Goal: Task Accomplishment & Management: Use online tool/utility

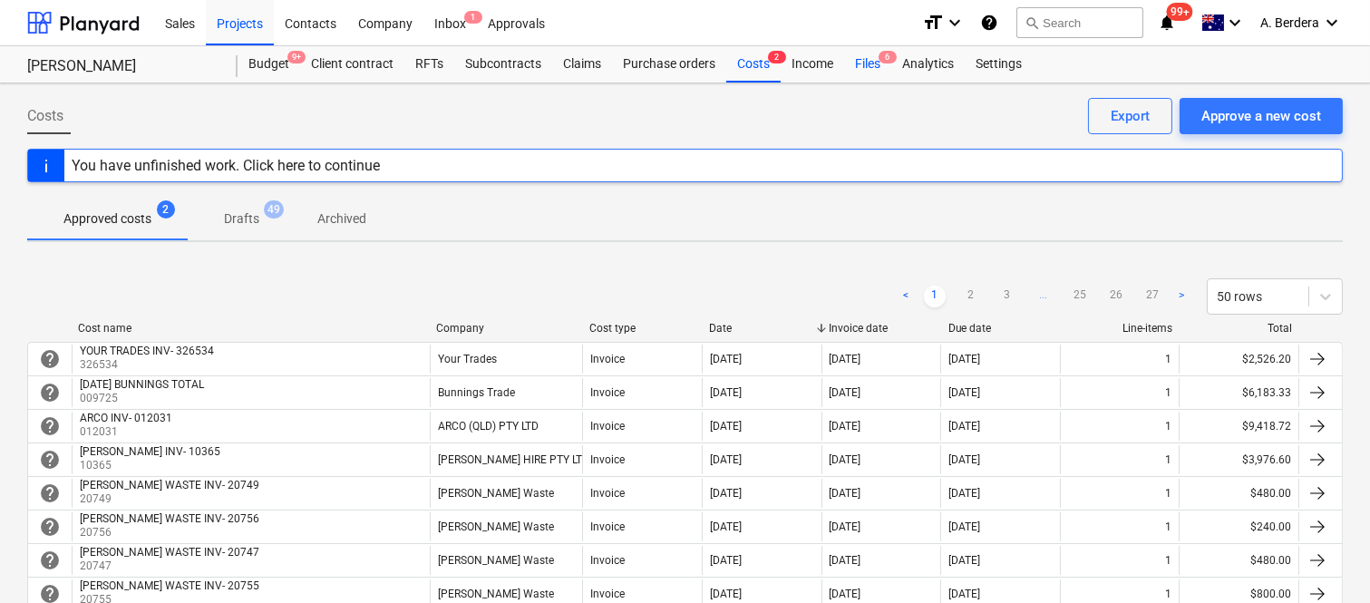
click at [866, 64] on div "Files 6" at bounding box center [867, 64] width 47 height 36
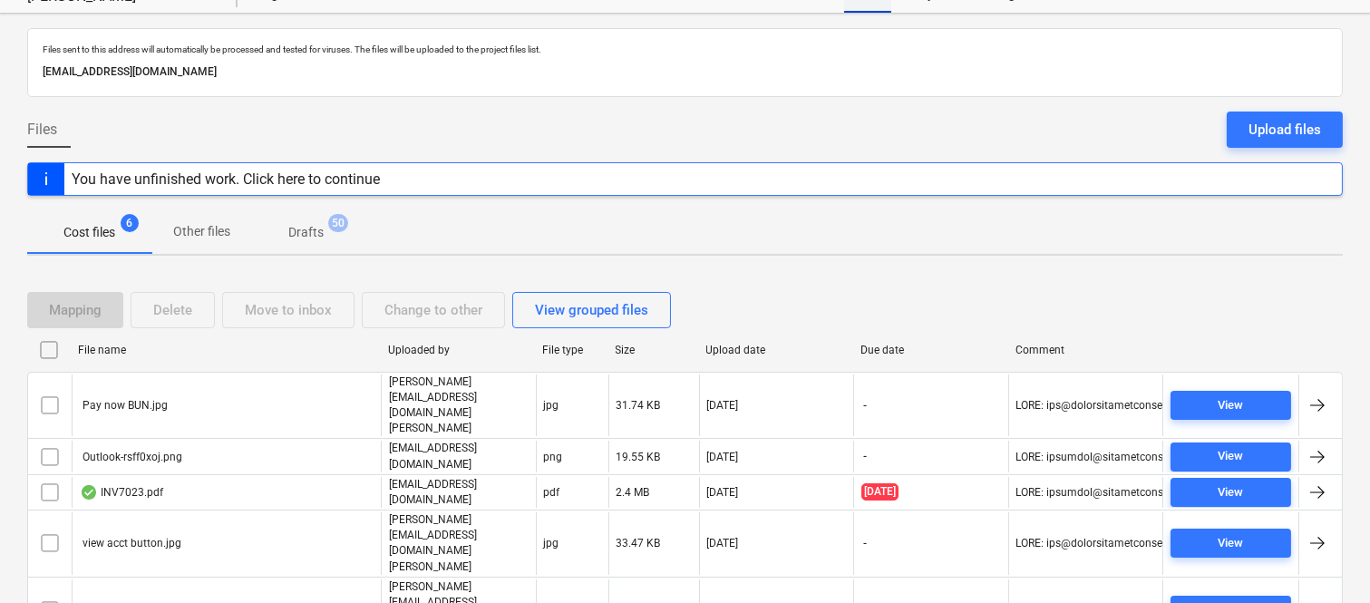
scroll to position [106, 0]
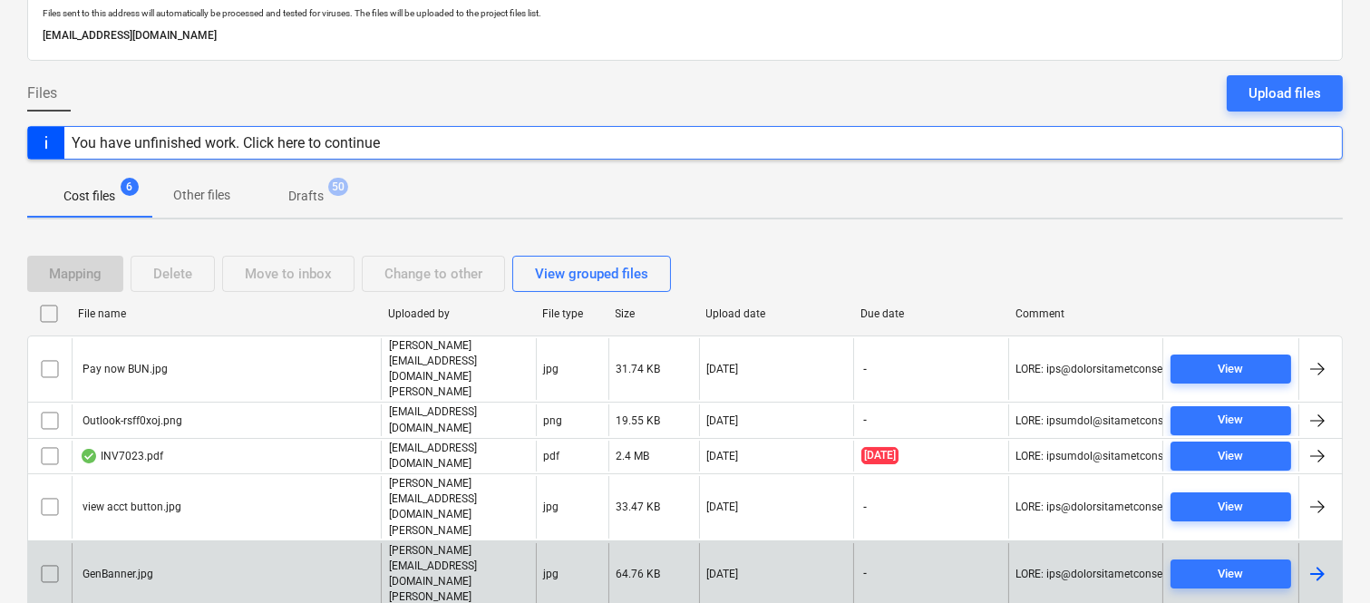
click at [239, 543] on div "GenBanner.jpg" at bounding box center [226, 574] width 309 height 63
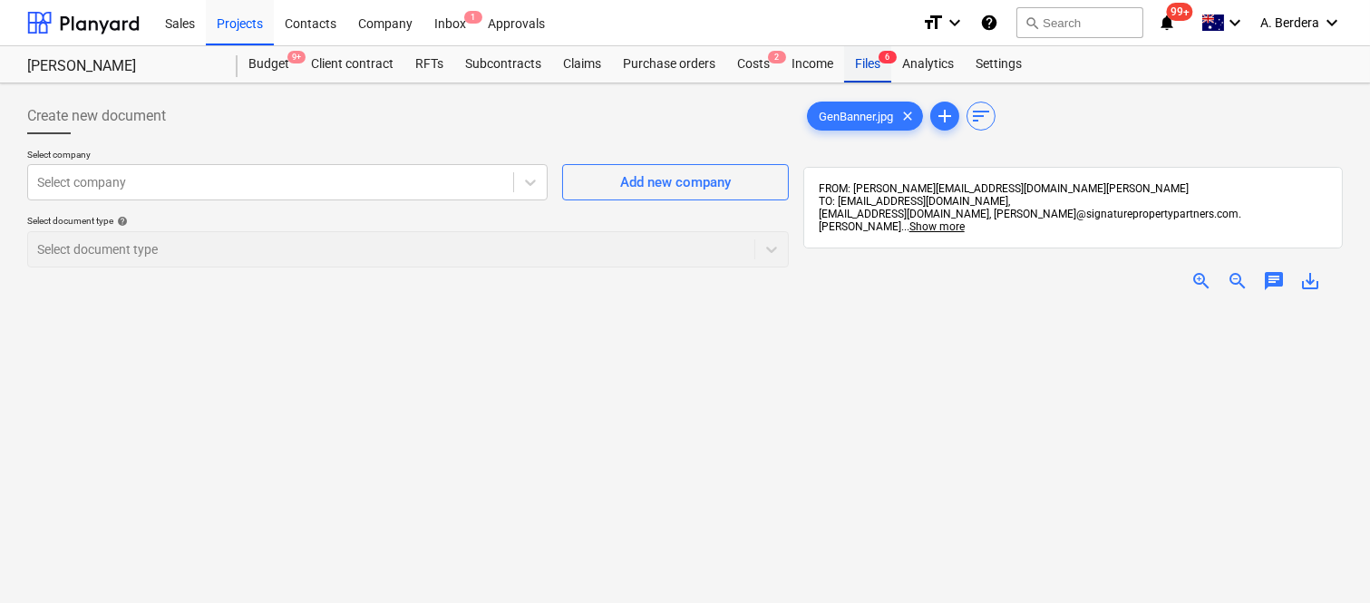
click at [872, 56] on div "Files 6" at bounding box center [867, 64] width 47 height 36
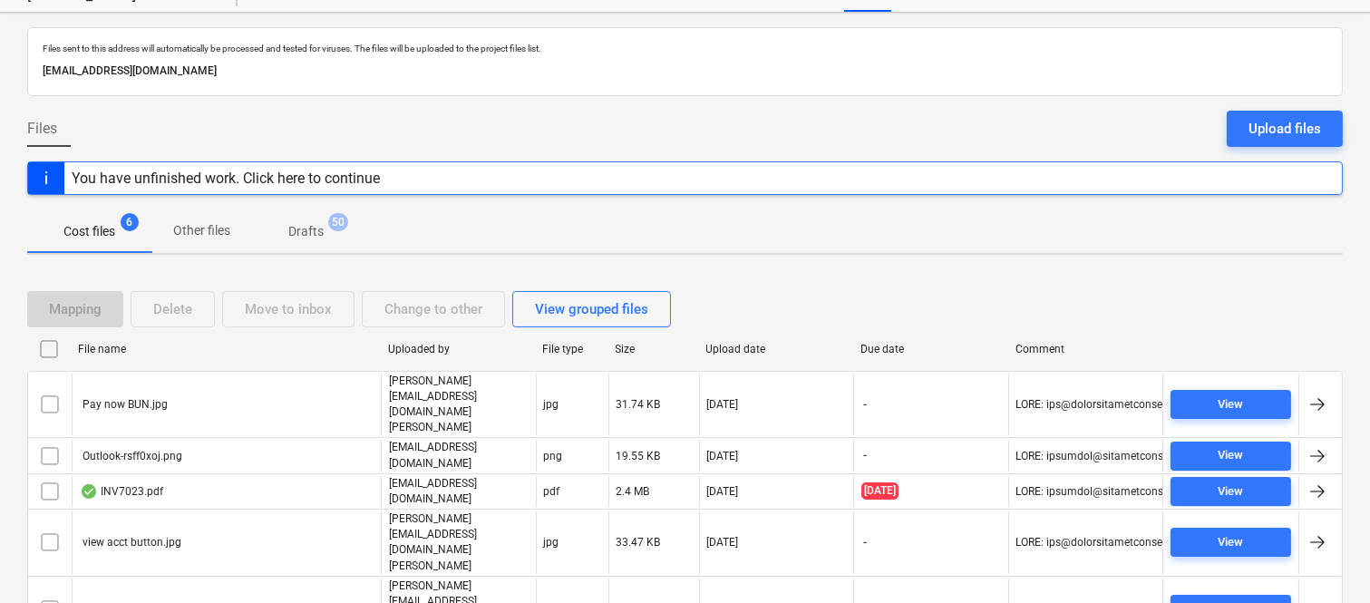
scroll to position [106, 0]
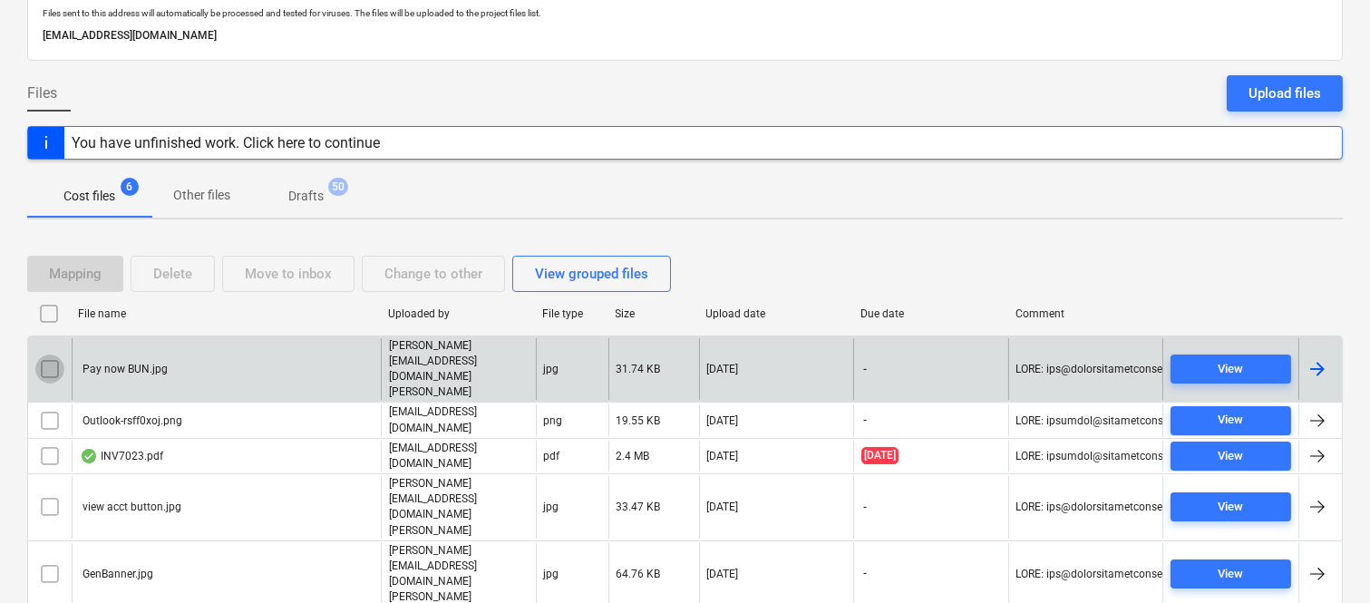
click at [54, 355] on input "checkbox" at bounding box center [49, 369] width 29 height 29
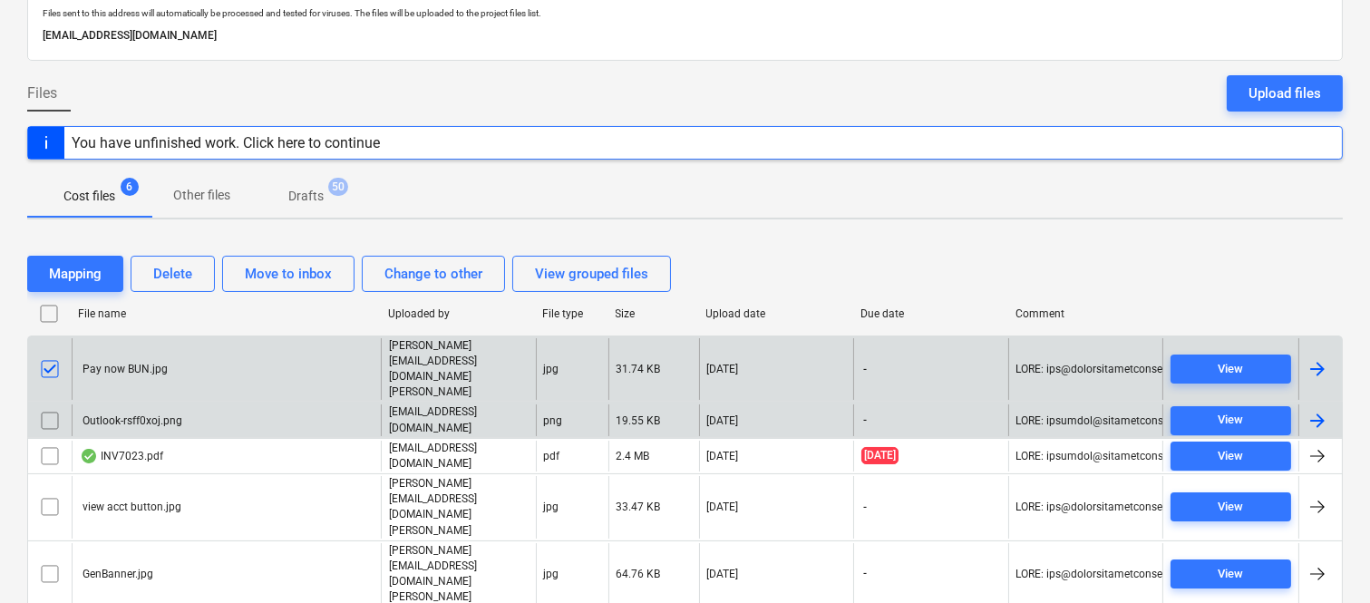
click at [45, 406] on input "checkbox" at bounding box center [49, 420] width 29 height 29
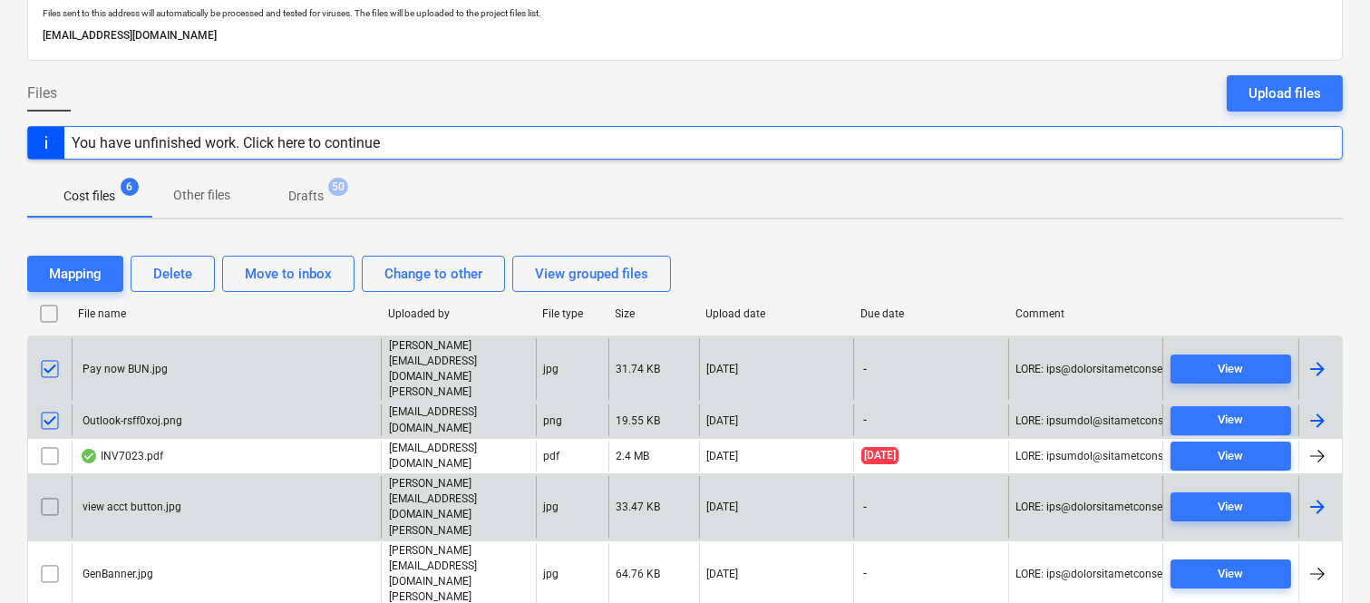
click at [43, 492] on input "checkbox" at bounding box center [49, 506] width 29 height 29
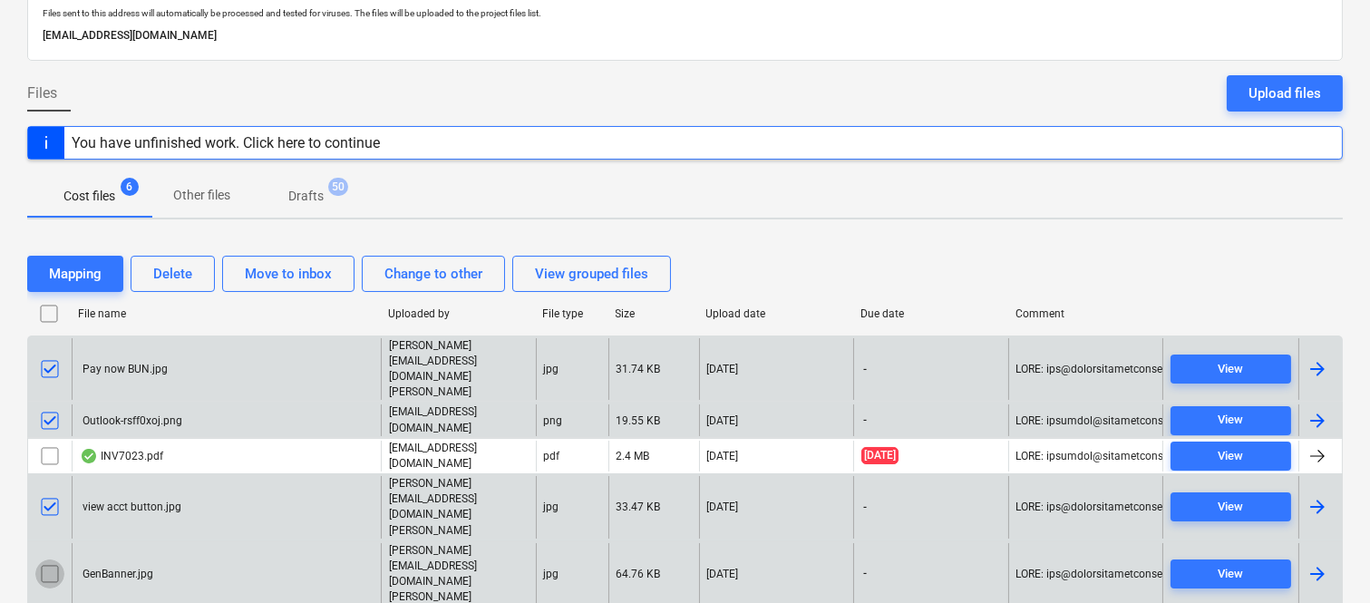
click at [54, 560] on input "checkbox" at bounding box center [49, 574] width 29 height 29
click at [163, 267] on div "Delete" at bounding box center [172, 274] width 39 height 24
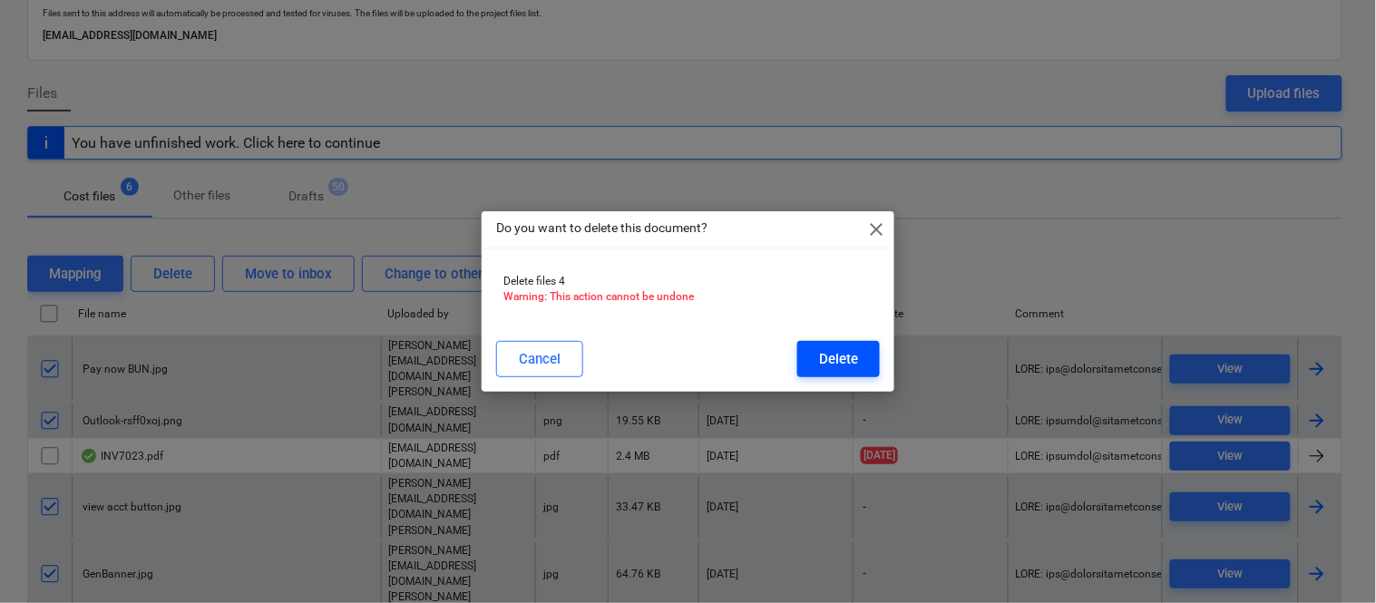
click at [844, 347] on div "Delete" at bounding box center [838, 359] width 39 height 24
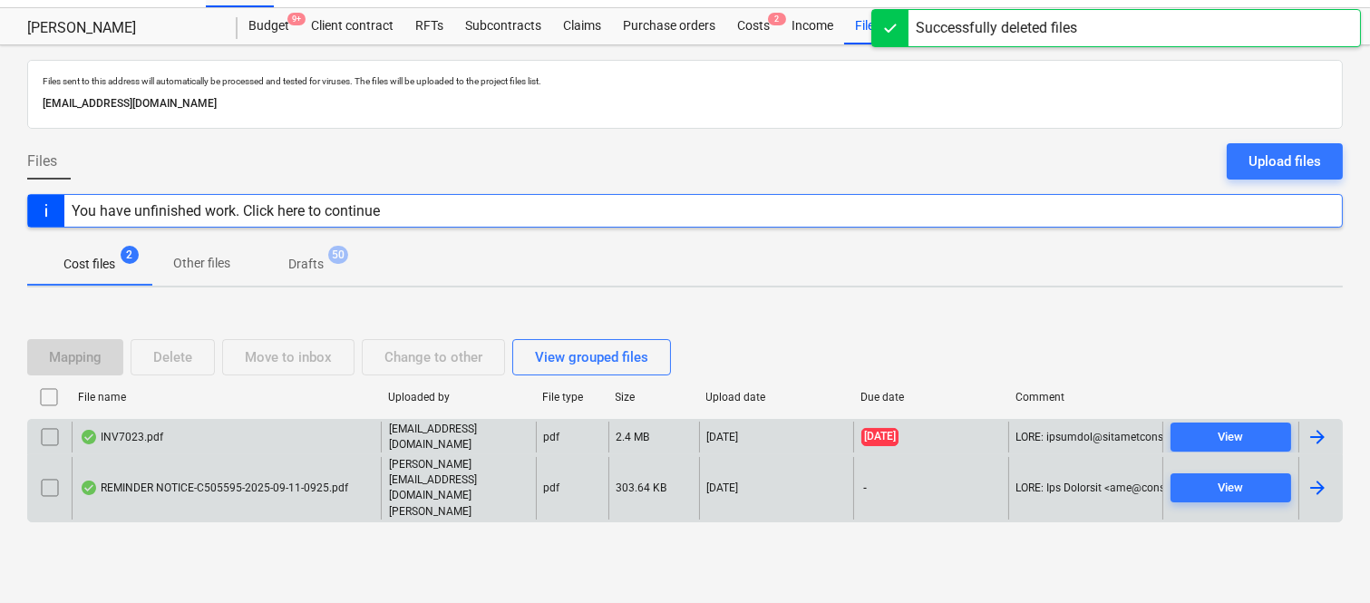
scroll to position [38, 0]
click at [249, 453] on div "INV7023.pdf" at bounding box center [226, 437] width 309 height 31
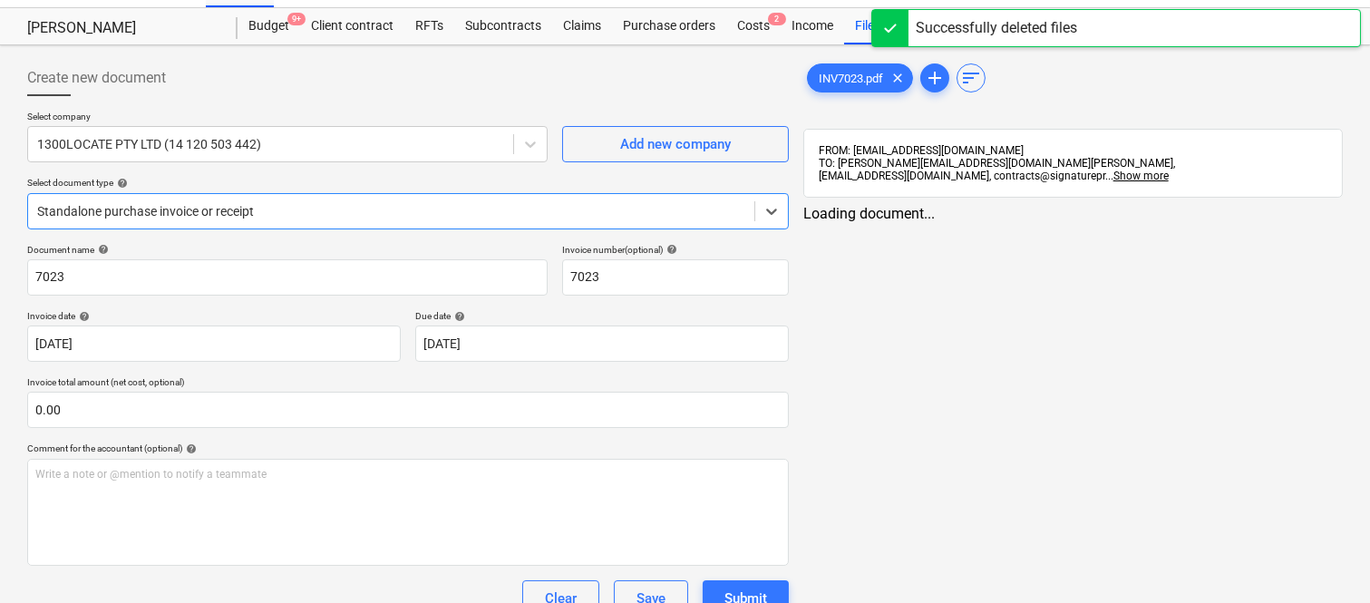
type input "7023"
type input "15 Sep 2025"
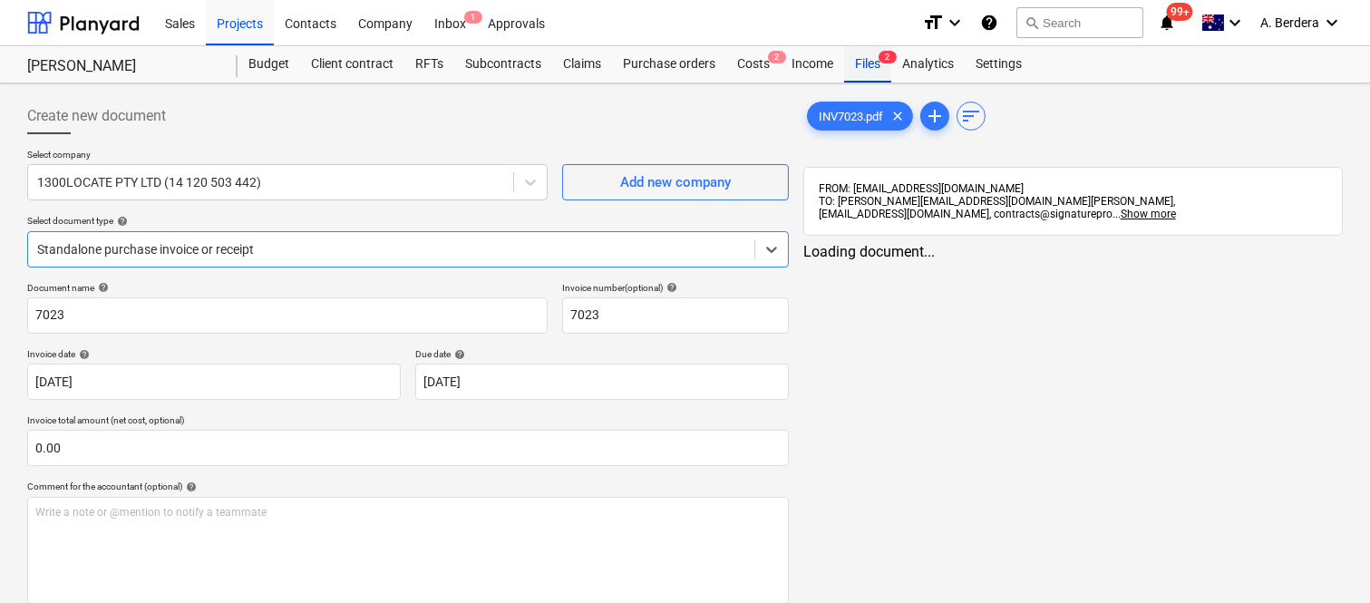
click at [847, 52] on div "Files 2" at bounding box center [867, 64] width 47 height 36
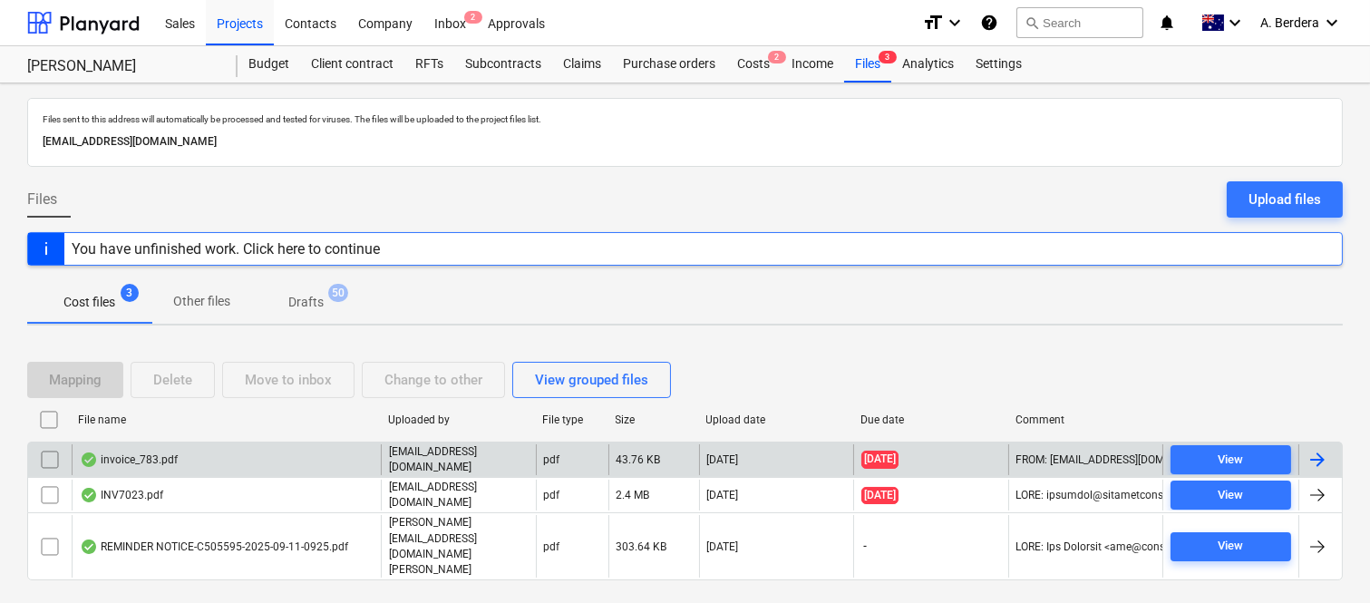
click at [305, 473] on div "invoice_783.pdf" at bounding box center [226, 459] width 309 height 31
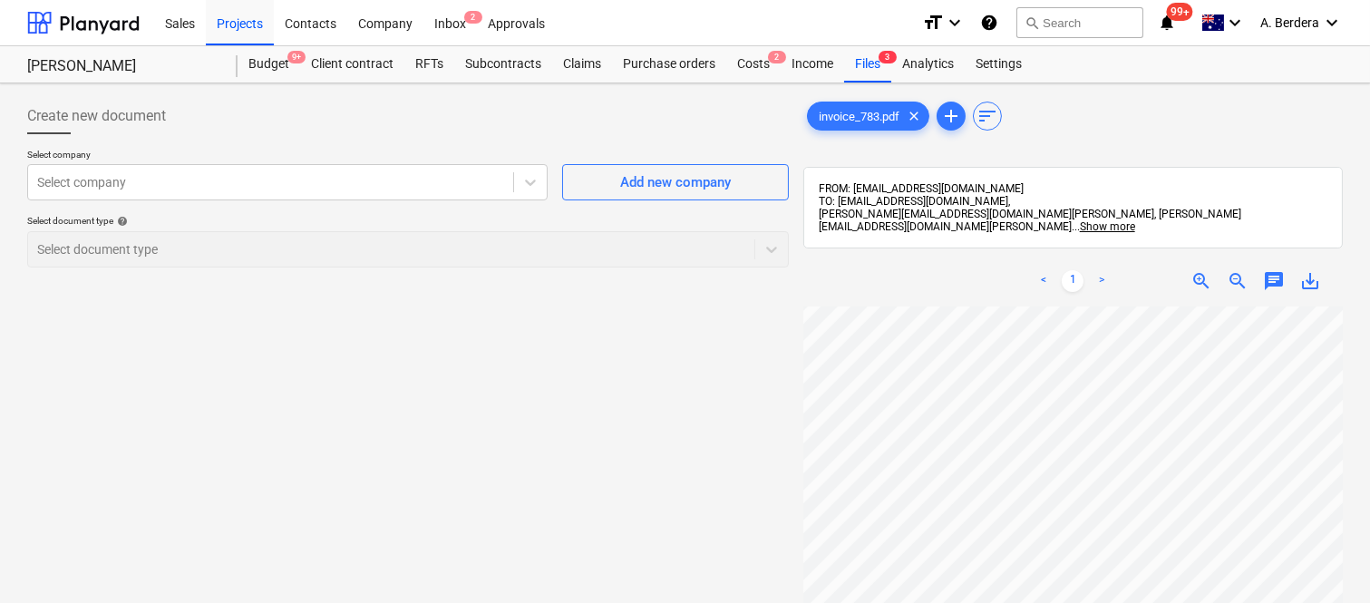
scroll to position [118, 24]
click at [1239, 270] on span "zoom_out" at bounding box center [1238, 281] width 22 height 22
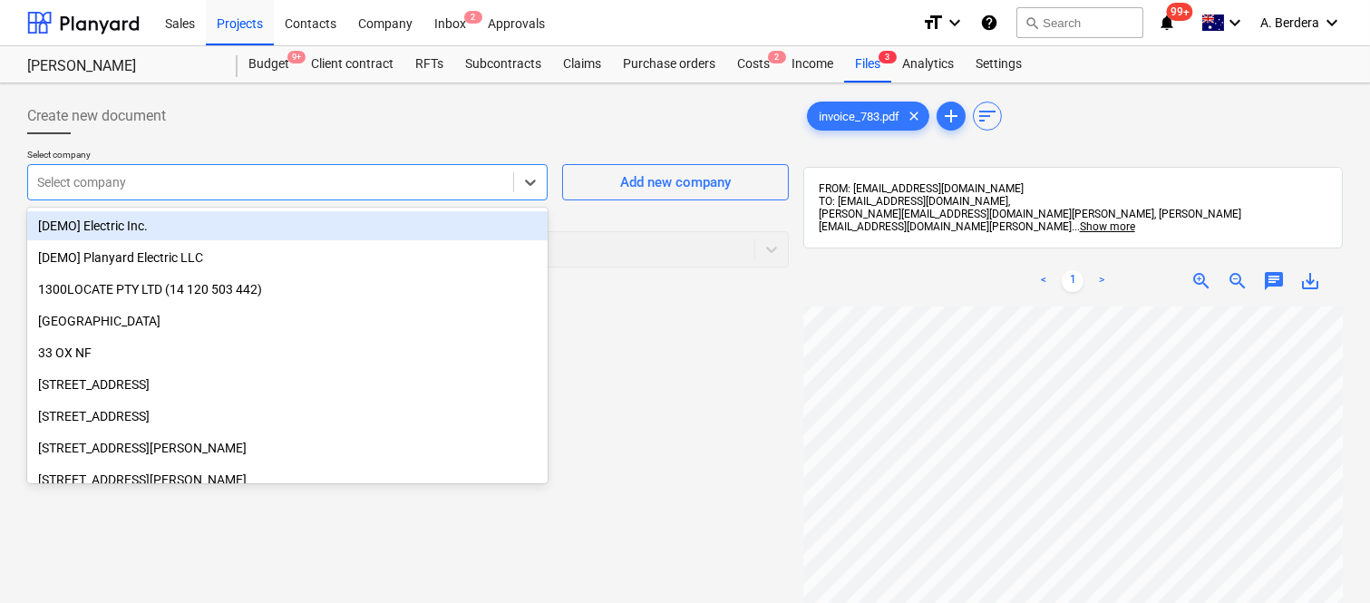
click at [324, 186] on div at bounding box center [270, 182] width 467 height 18
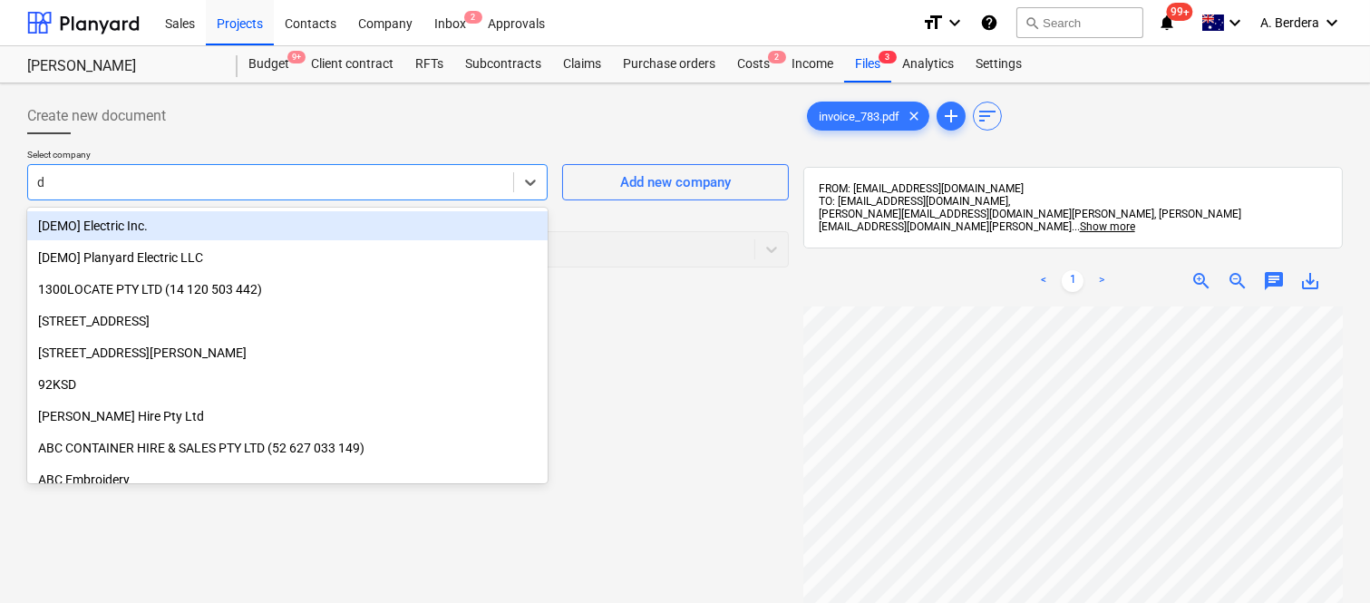
type input "dj"
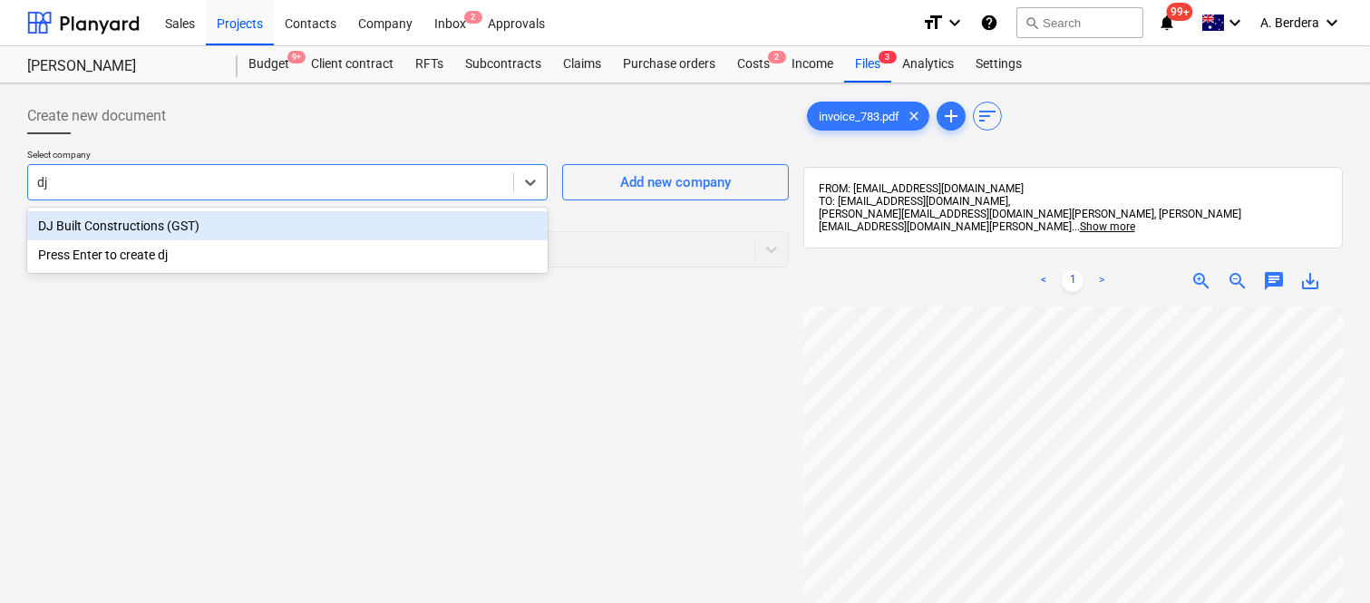
click at [322, 222] on div "DJ Built Constructions (GST)" at bounding box center [287, 225] width 521 height 29
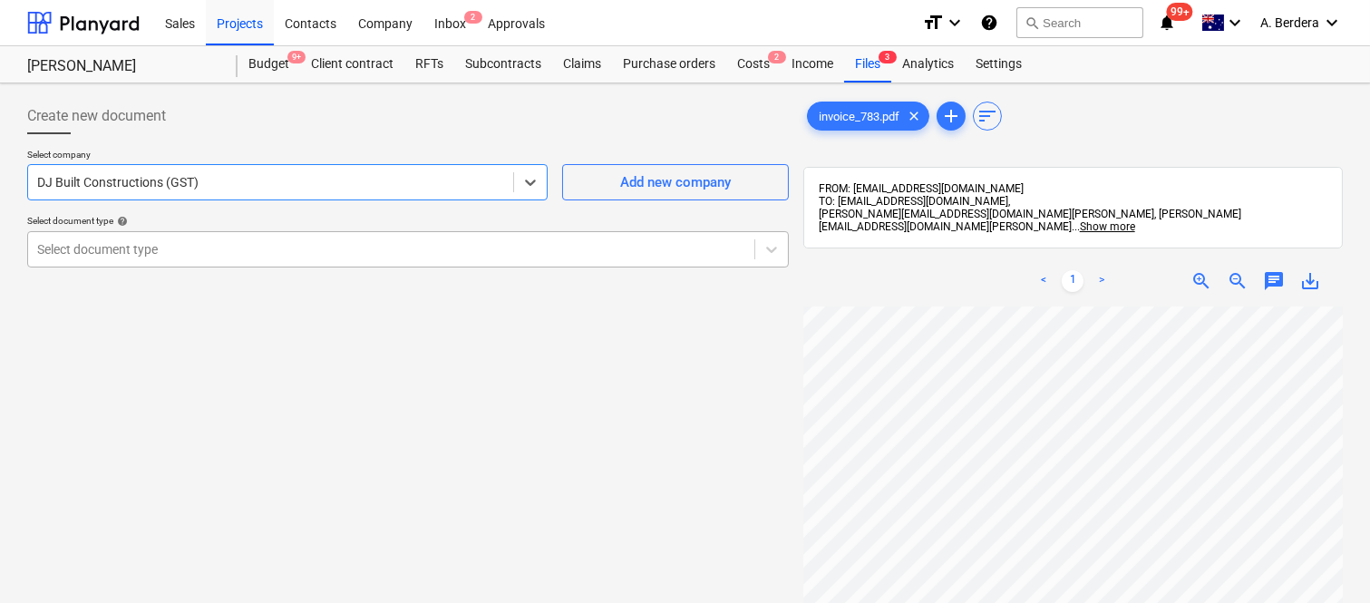
click at [328, 243] on div at bounding box center [391, 249] width 708 height 18
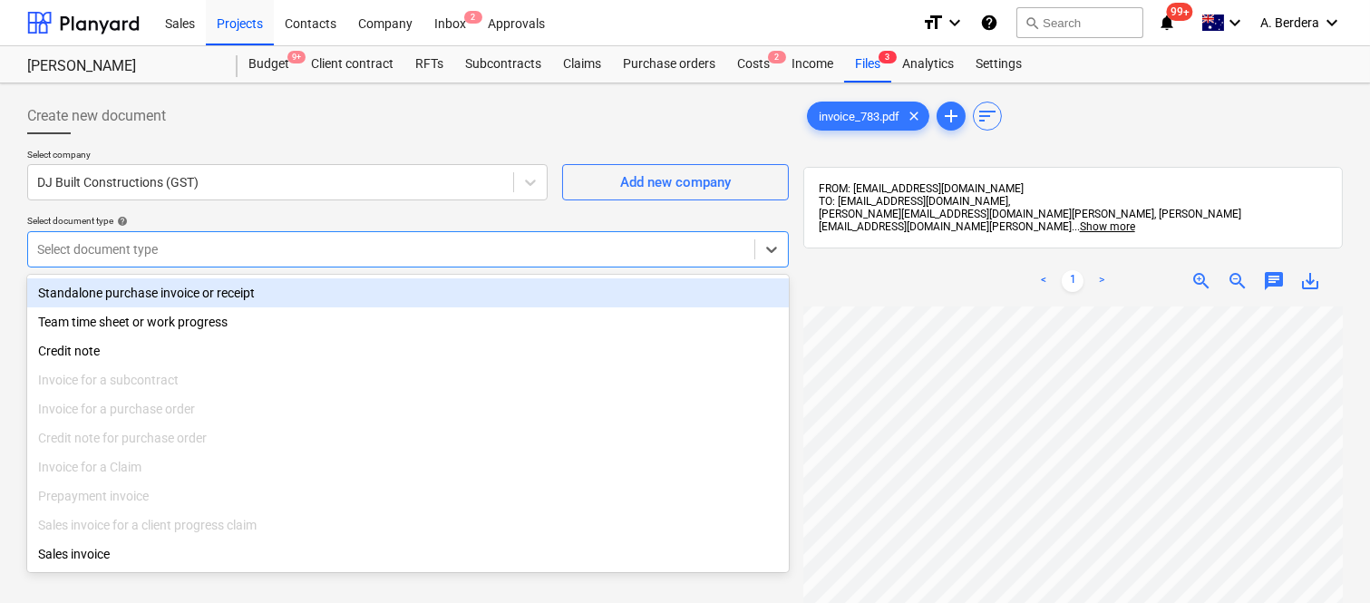
click at [368, 291] on div "Standalone purchase invoice or receipt" at bounding box center [408, 292] width 762 height 29
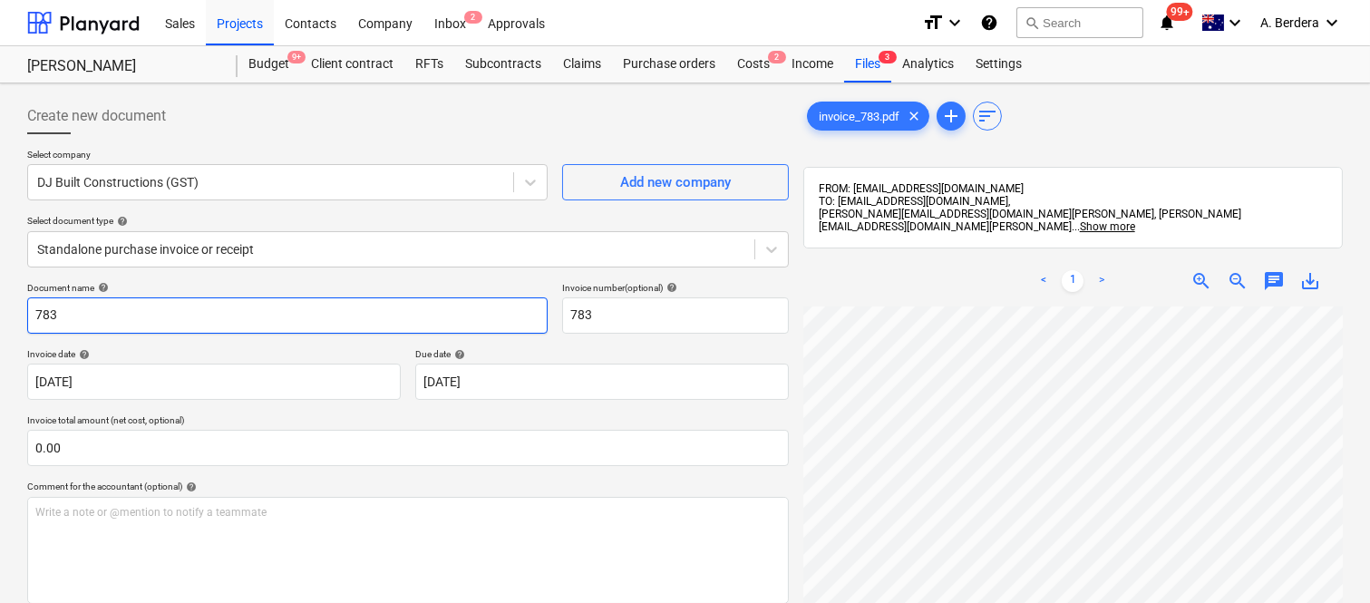
click at [29, 316] on input "783" at bounding box center [287, 315] width 521 height 36
click at [351, 305] on input "DJ BUILT CONSTRUCTIONS INV- 783" at bounding box center [287, 315] width 521 height 36
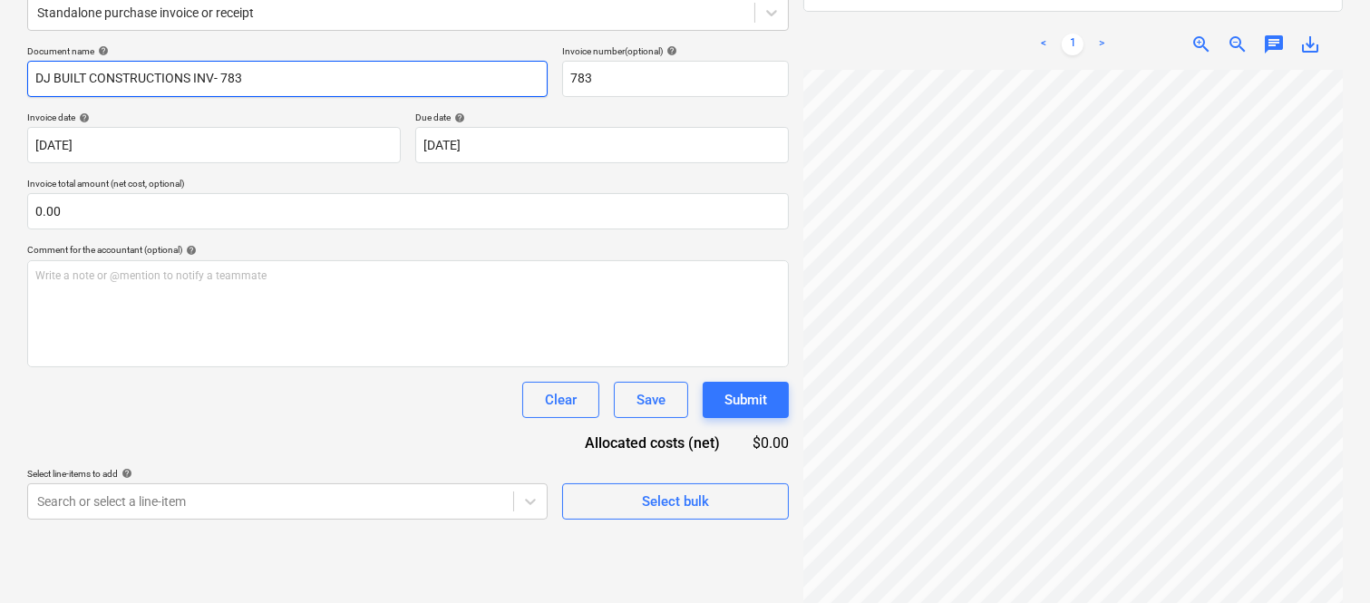
scroll to position [258, 0]
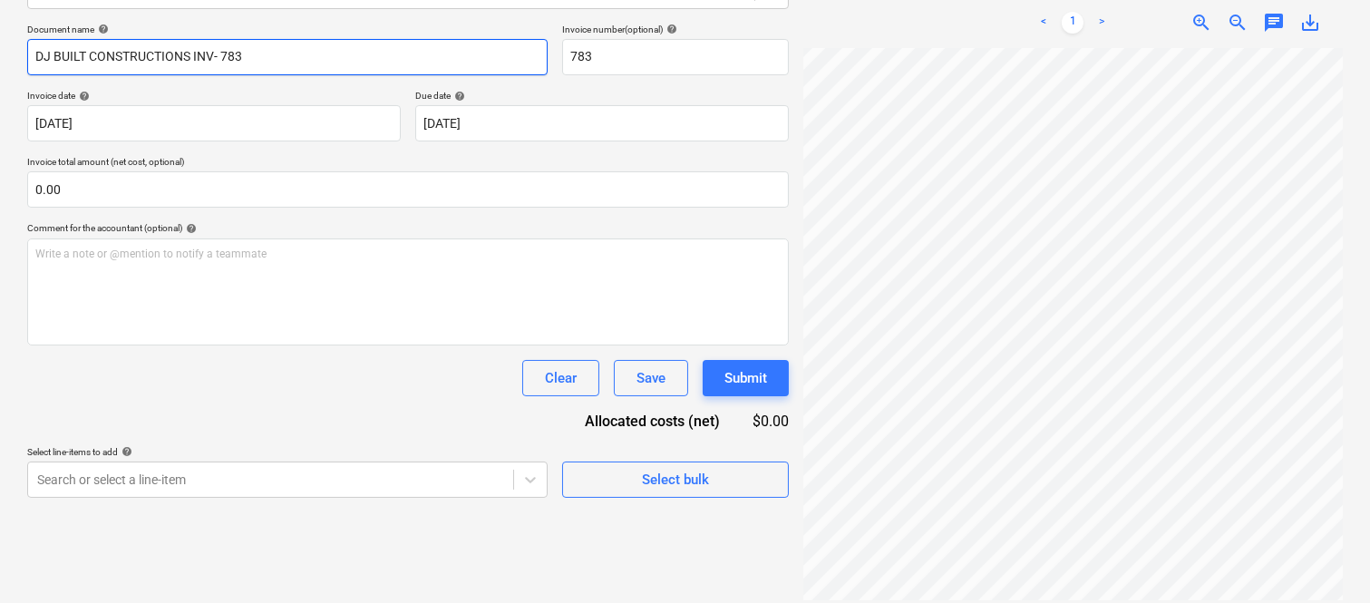
type input "DJ BUILT CONSTRUCTIONS INV- 783"
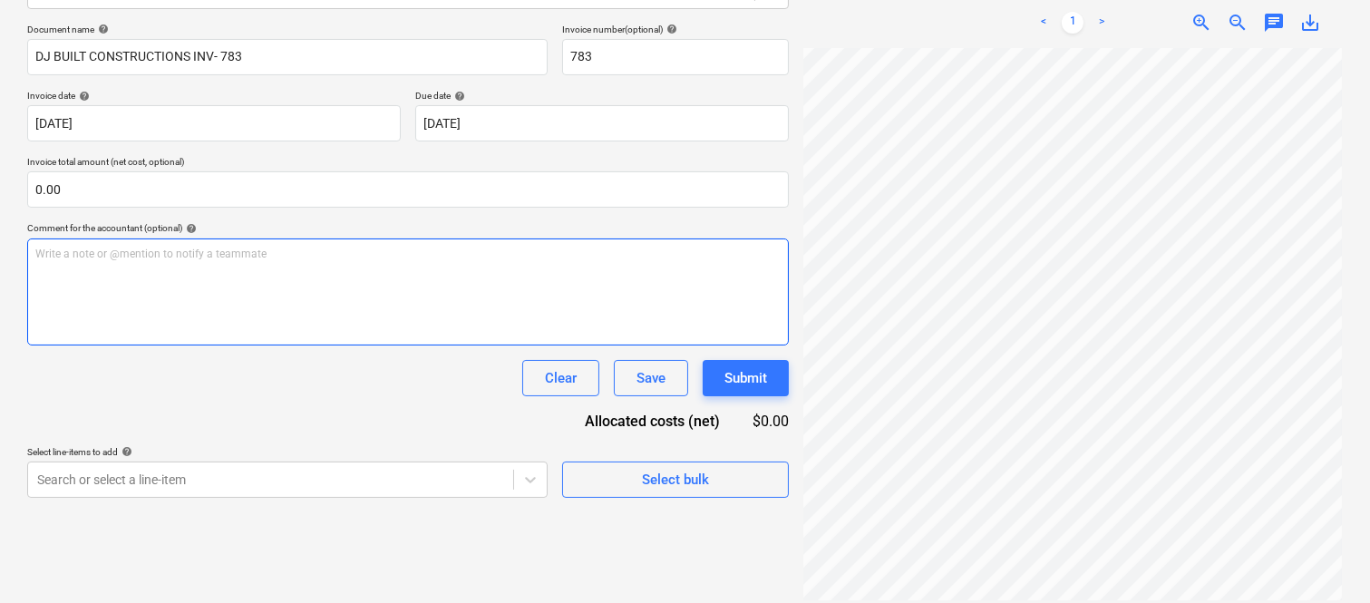
scroll to position [414, 142]
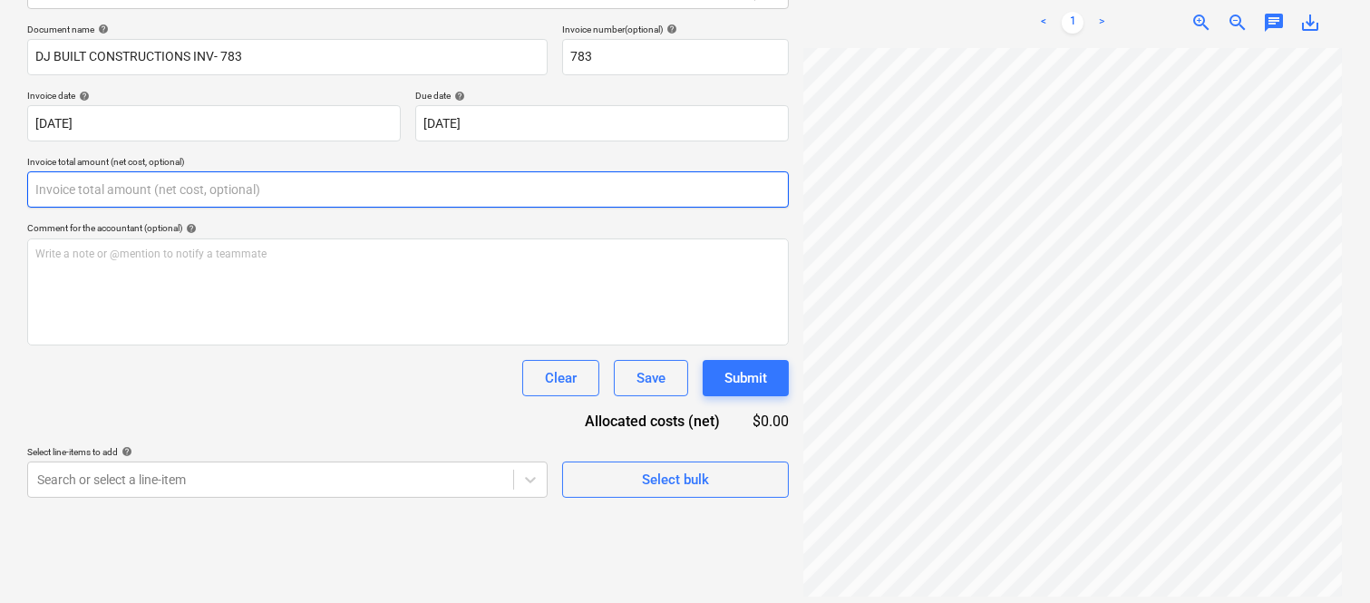
click at [147, 200] on input "text" at bounding box center [408, 189] width 762 height 36
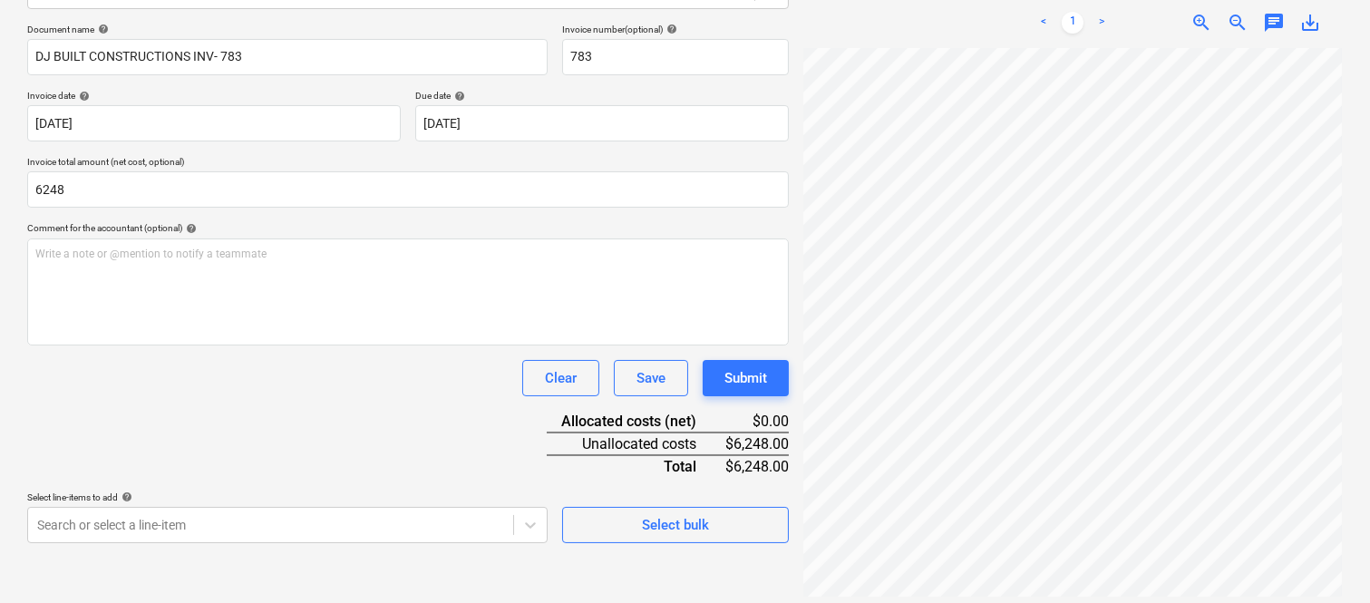
type input "6,248.00"
click at [205, 357] on div "Document name help DJ BUILT CONSTRUCTIONS INV- 783 Invoice number (optional) he…" at bounding box center [408, 284] width 762 height 520
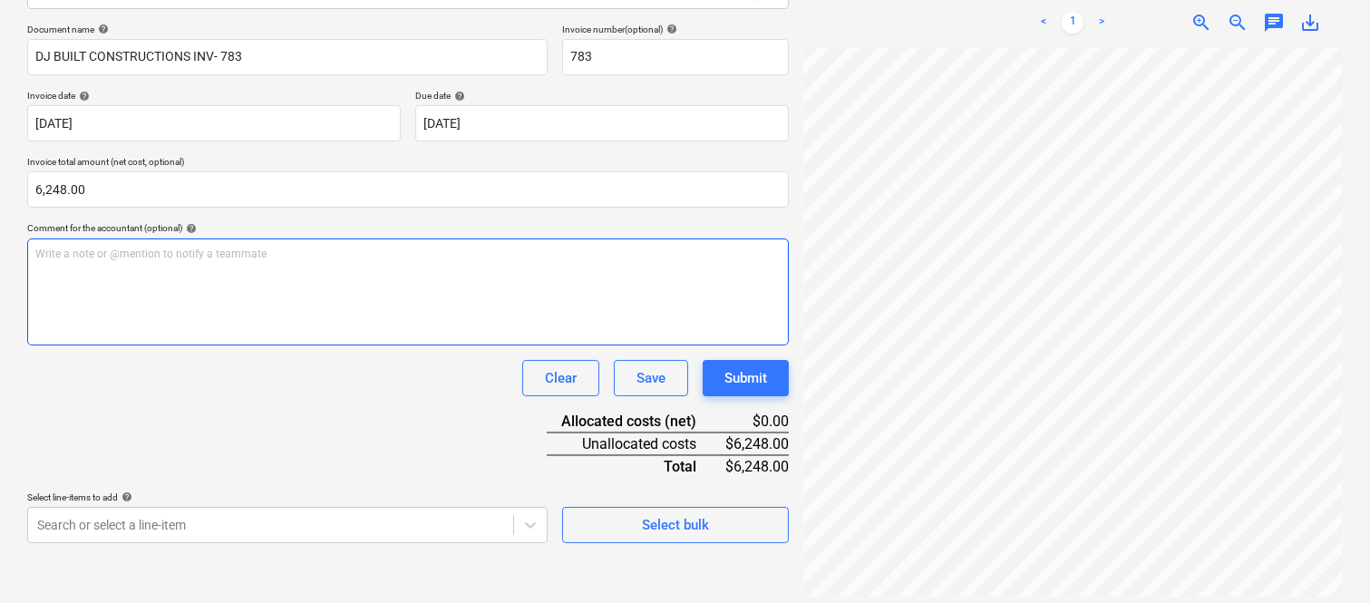
click at [214, 279] on div "Write a note or @mention to notify a teammate [PERSON_NAME]" at bounding box center [408, 292] width 762 height 107
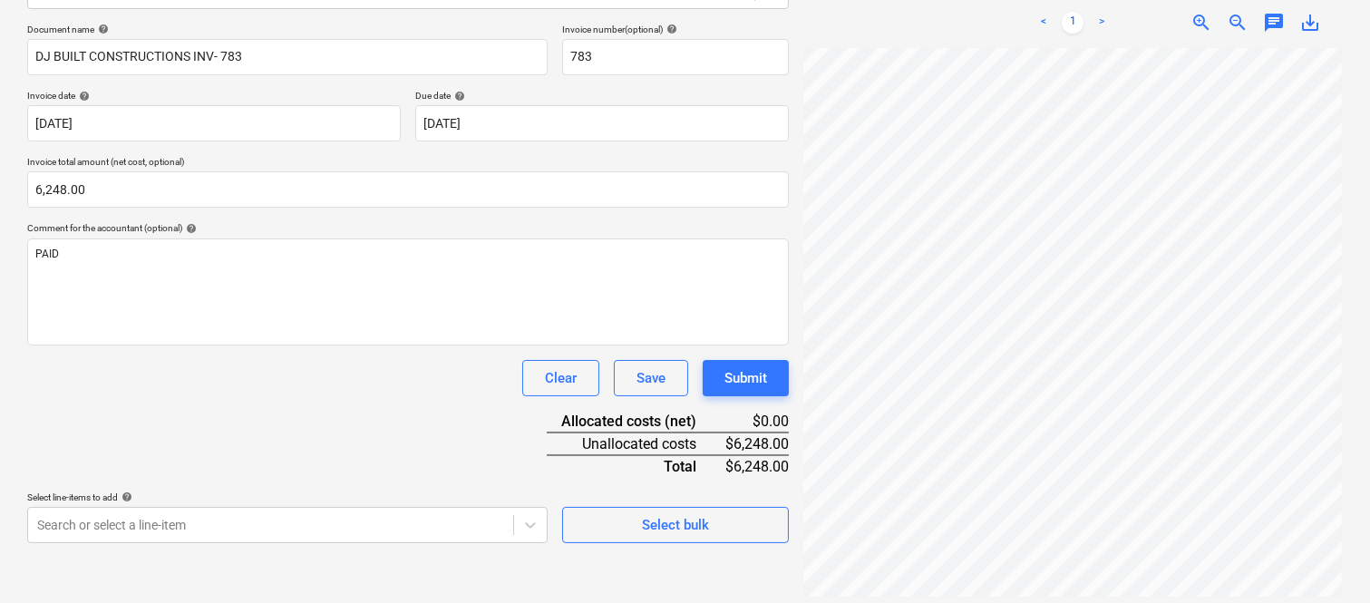
click at [256, 400] on div "Document name help DJ BUILT CONSTRUCTIONS INV- 783 Invoice number (optional) he…" at bounding box center [408, 284] width 762 height 520
click at [354, 345] on body "Sales Projects Contacts Company Inbox 2 Approvals format_size keyboard_arrow_do…" at bounding box center [685, 43] width 1370 height 603
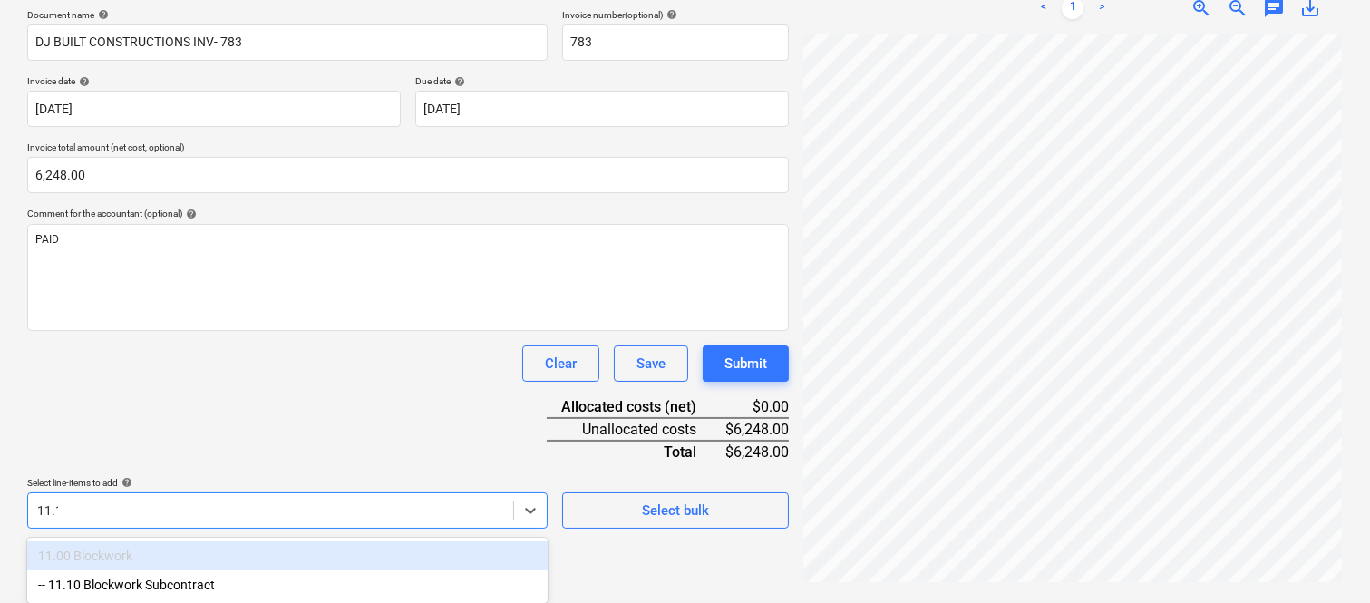
scroll to position [258, 0]
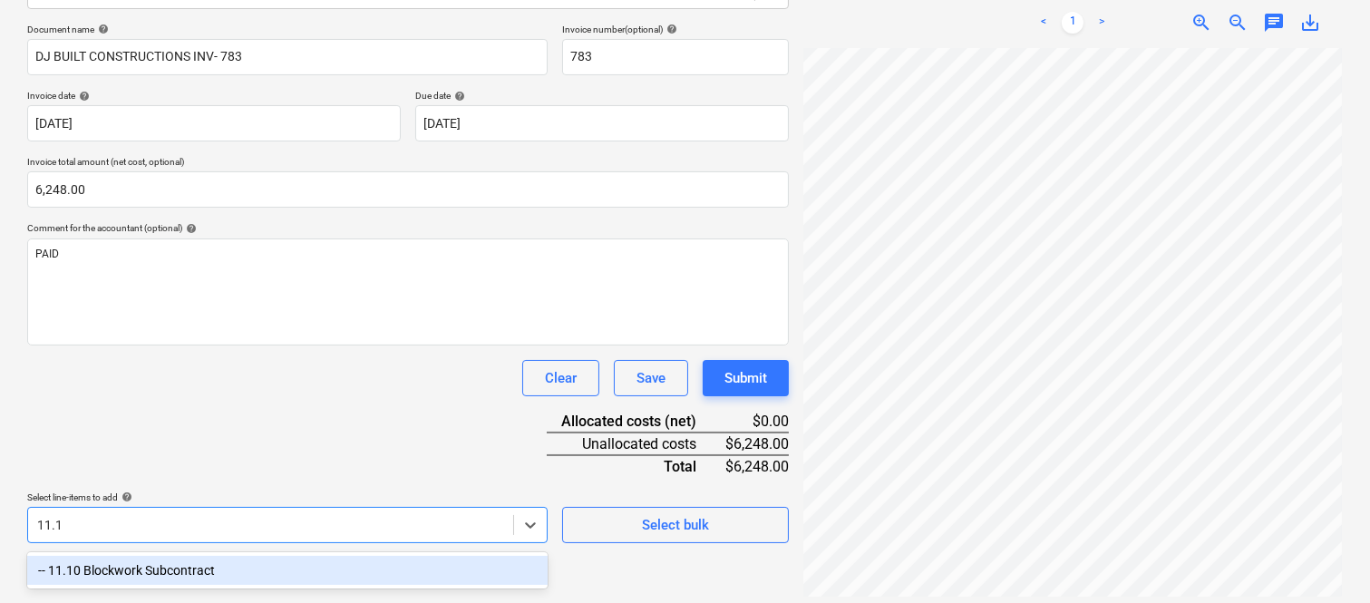
type input "11.10"
click at [285, 556] on div "-- 11.10 Blockwork Subcontract" at bounding box center [287, 570] width 521 height 29
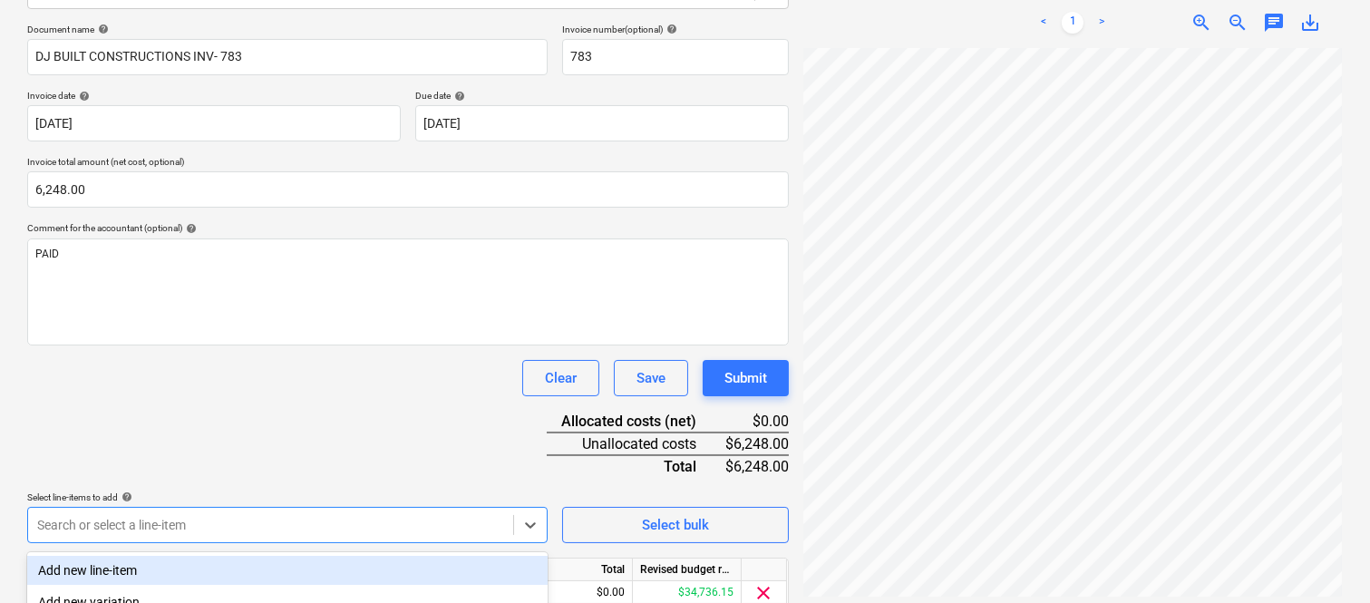
click at [278, 418] on div "Document name help DJ BUILT CONSTRUCTIONS INV- 783 Invoice number (optional) he…" at bounding box center [408, 343] width 762 height 639
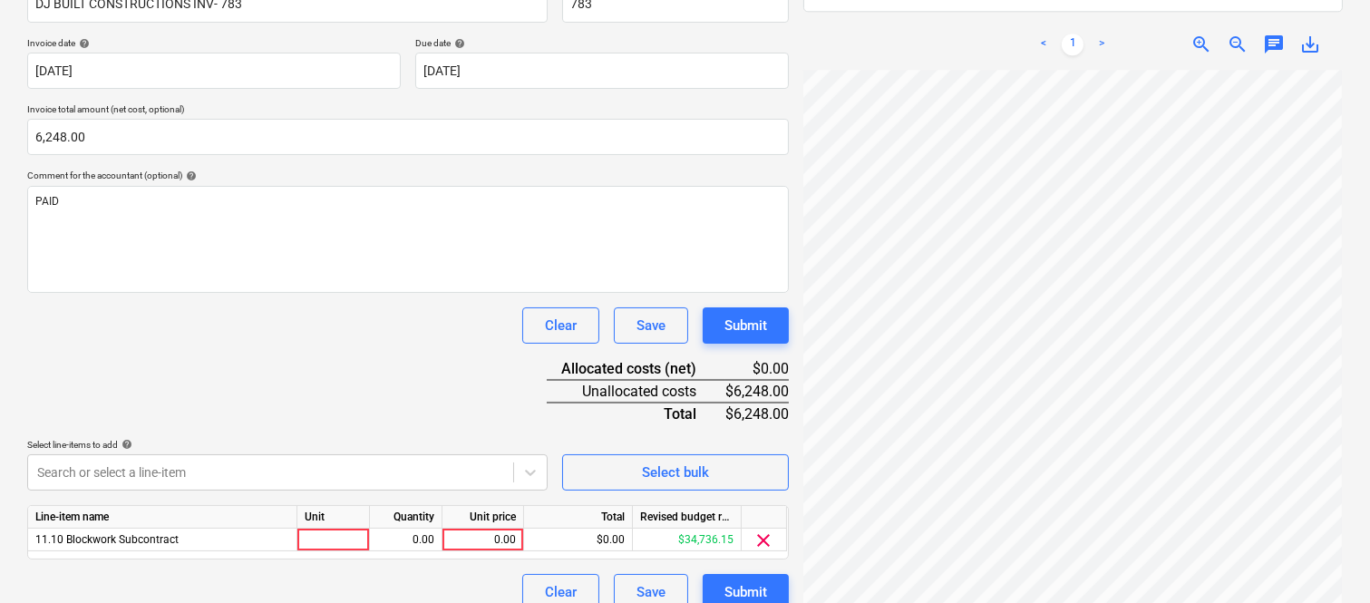
scroll to position [333, 0]
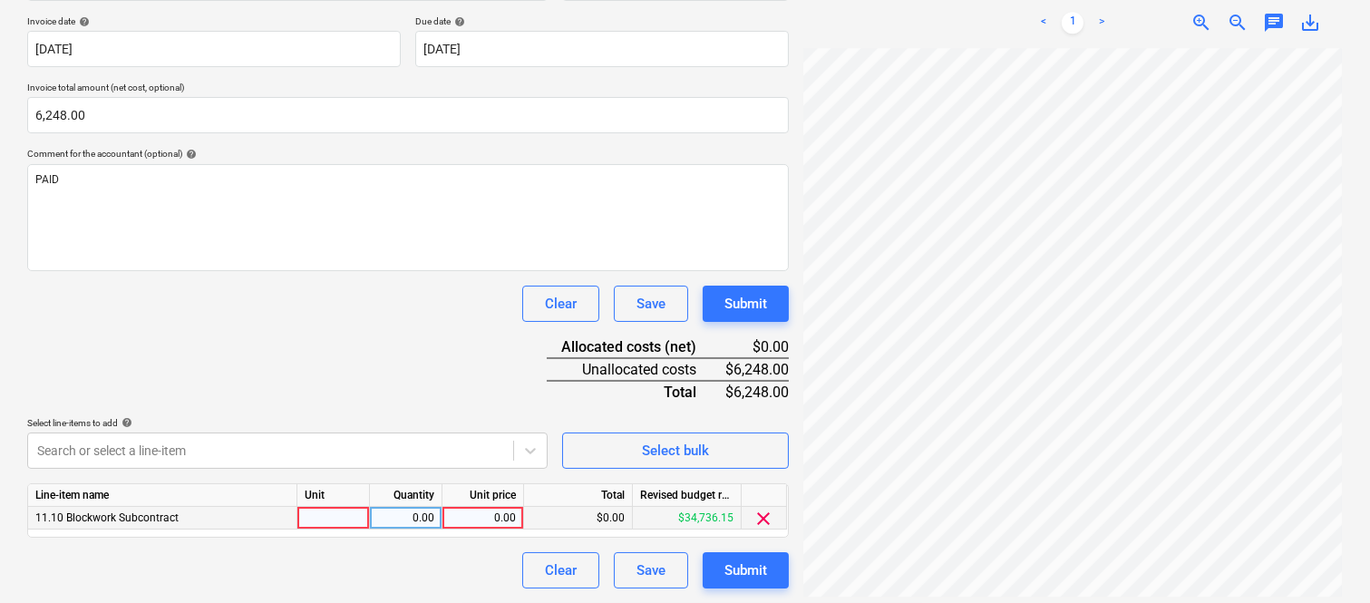
click at [350, 518] on div at bounding box center [333, 518] width 73 height 23
type input "INVOICE"
click at [406, 512] on div "0.00" at bounding box center [405, 518] width 57 height 23
type input "1"
click at [466, 520] on div "0.00" at bounding box center [483, 518] width 66 height 23
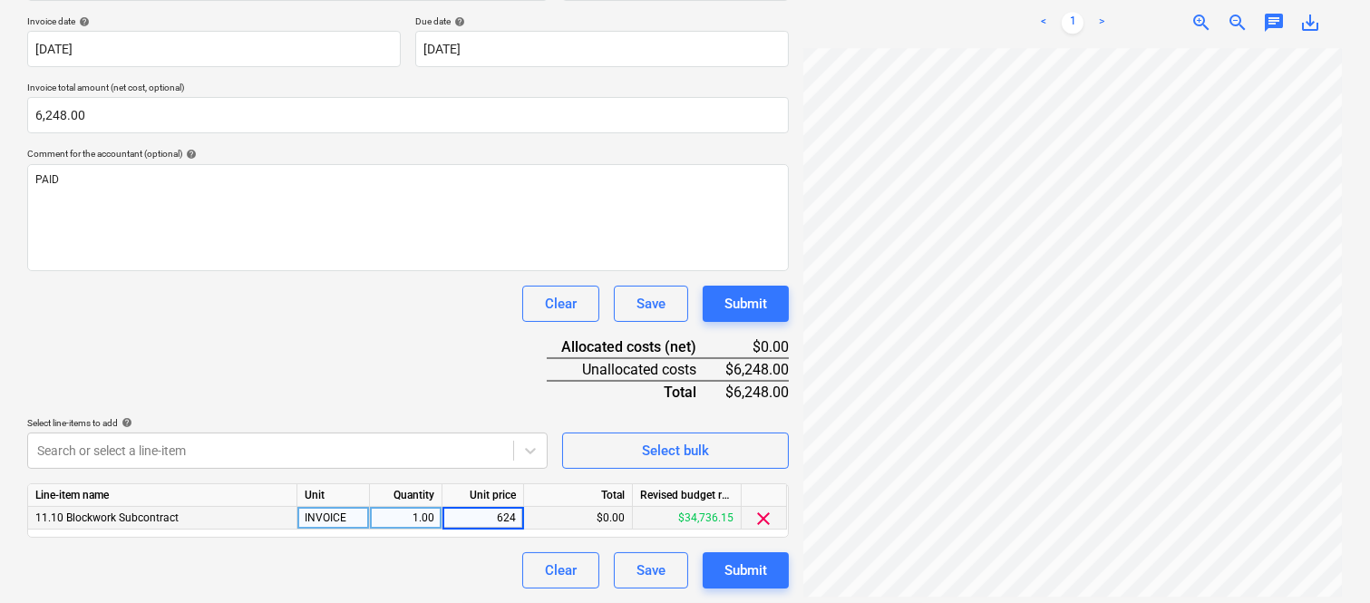
type input "6248"
click at [477, 572] on div "Clear Save Submit" at bounding box center [408, 570] width 762 height 36
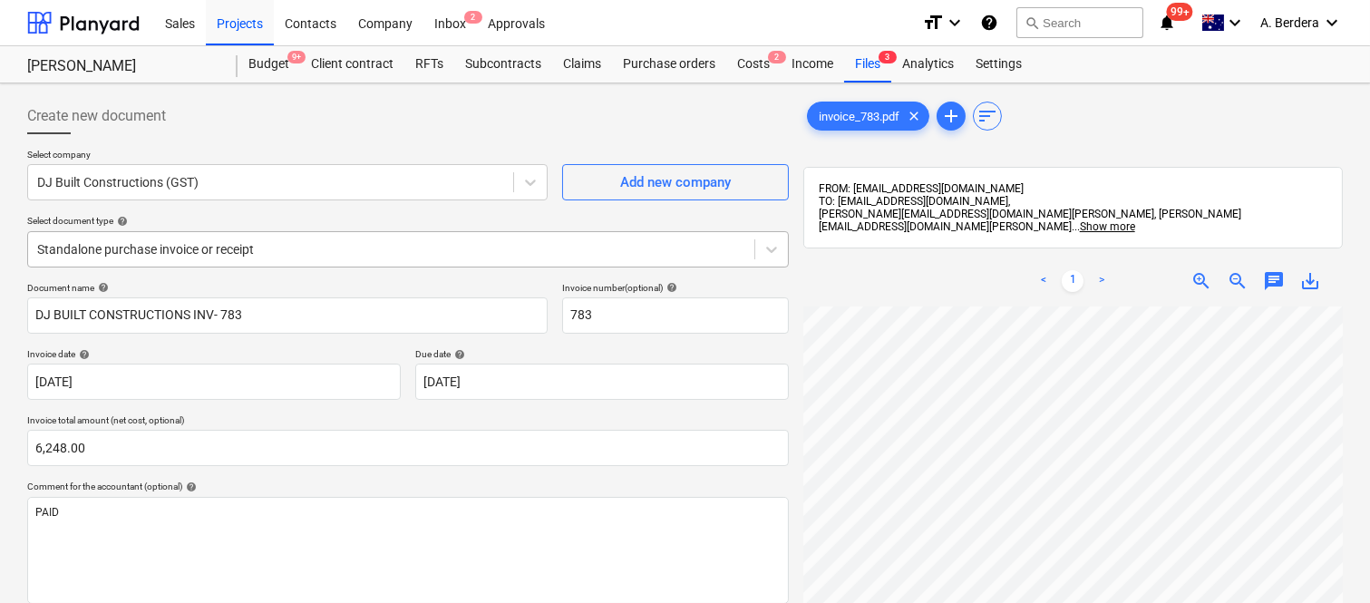
click at [456, 245] on div at bounding box center [391, 249] width 708 height 18
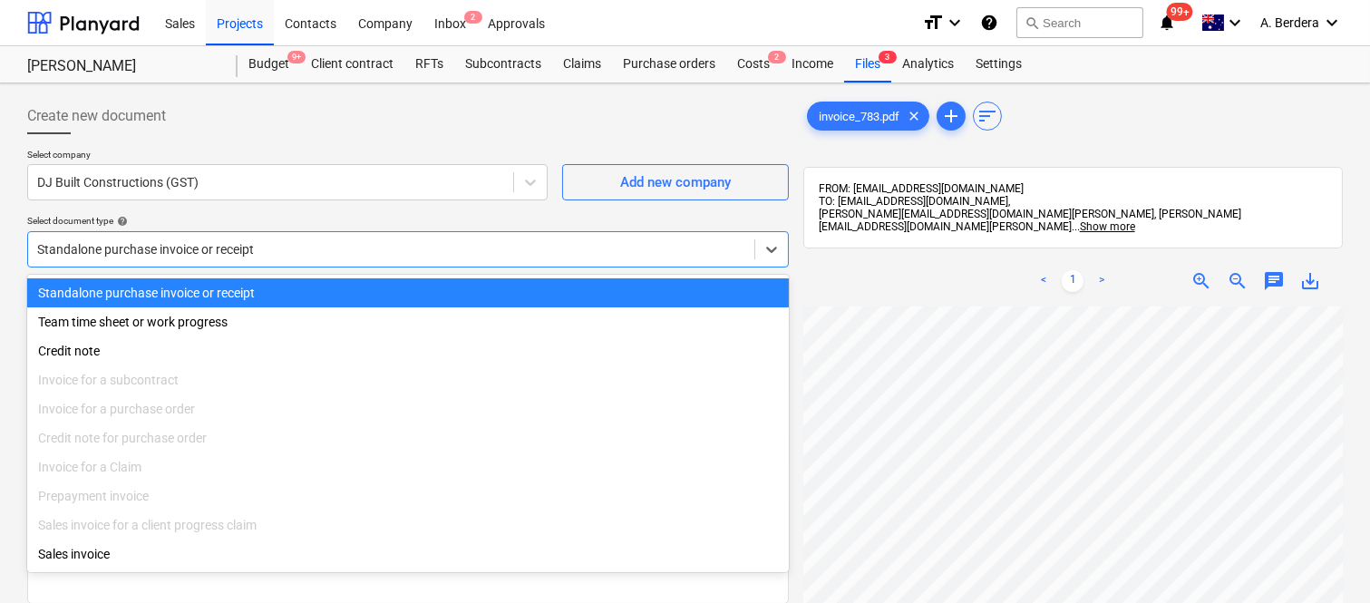
click at [469, 288] on div "Standalone purchase invoice or receipt" at bounding box center [408, 292] width 762 height 29
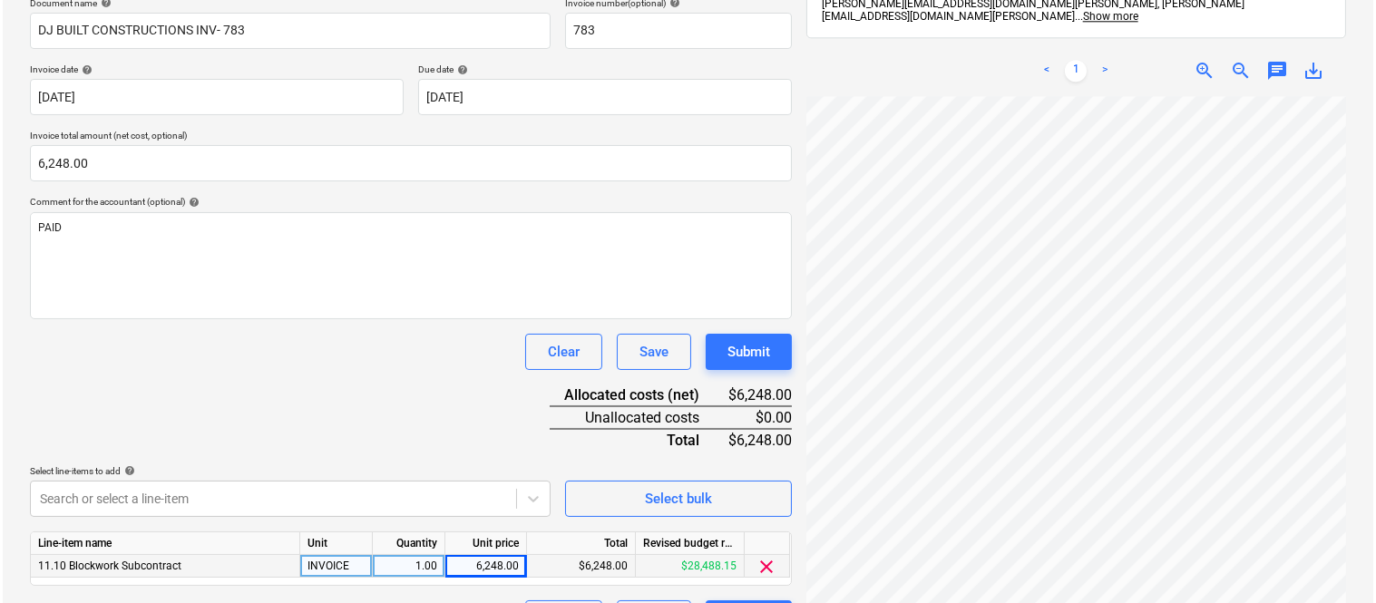
scroll to position [333, 0]
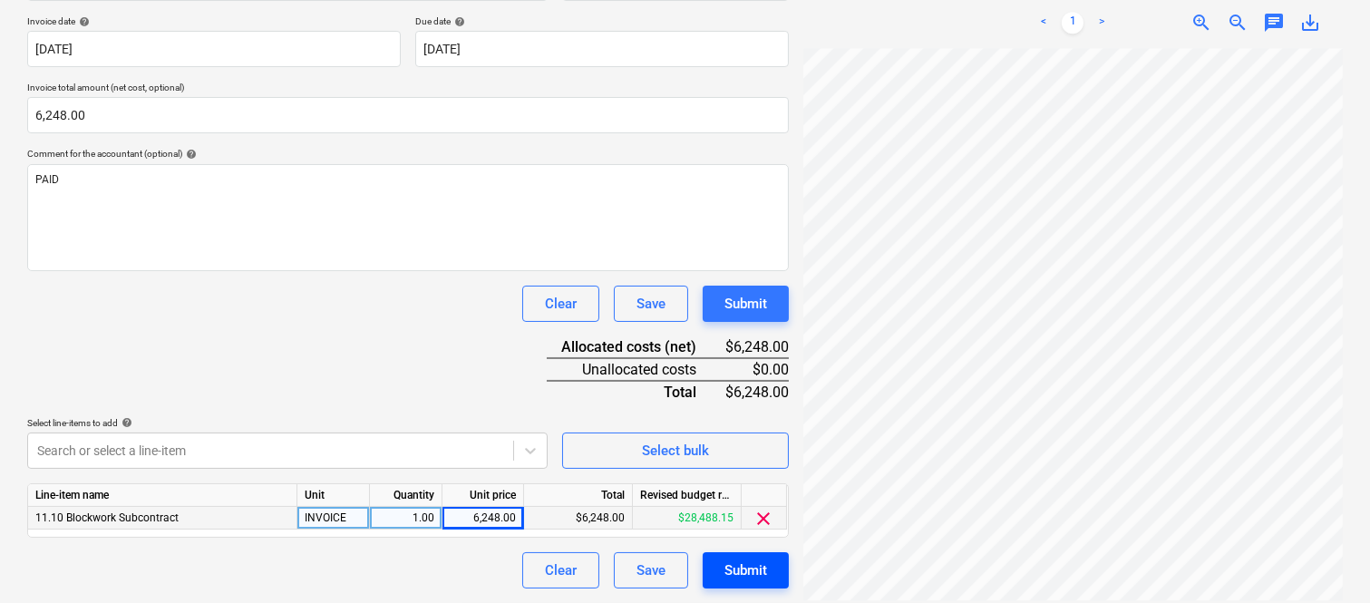
click at [764, 574] on div "Submit" at bounding box center [746, 571] width 43 height 24
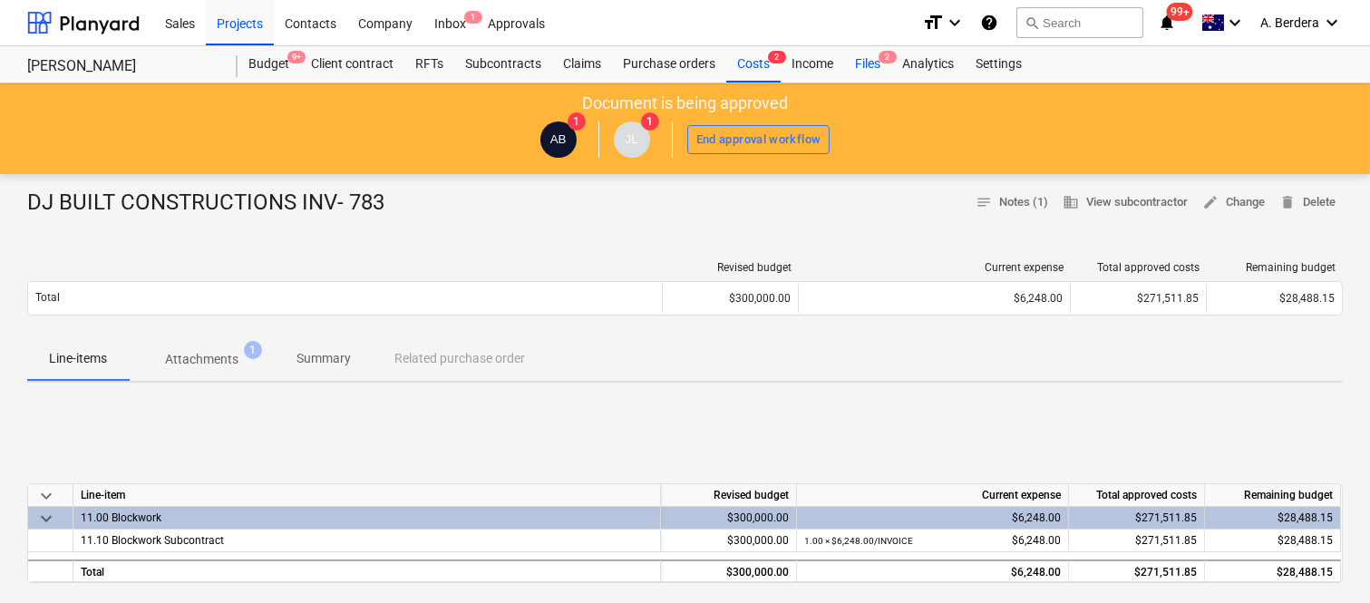
click at [857, 65] on div "Files 2" at bounding box center [867, 64] width 47 height 36
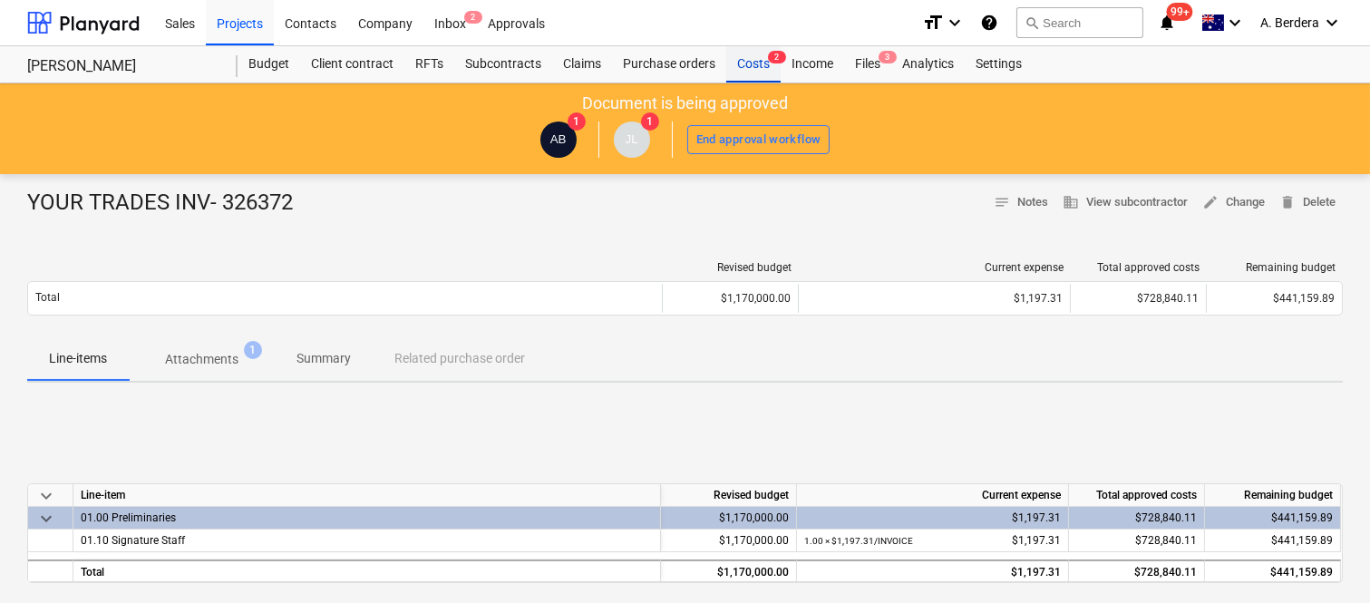
click at [755, 63] on div "Costs 2" at bounding box center [754, 64] width 54 height 36
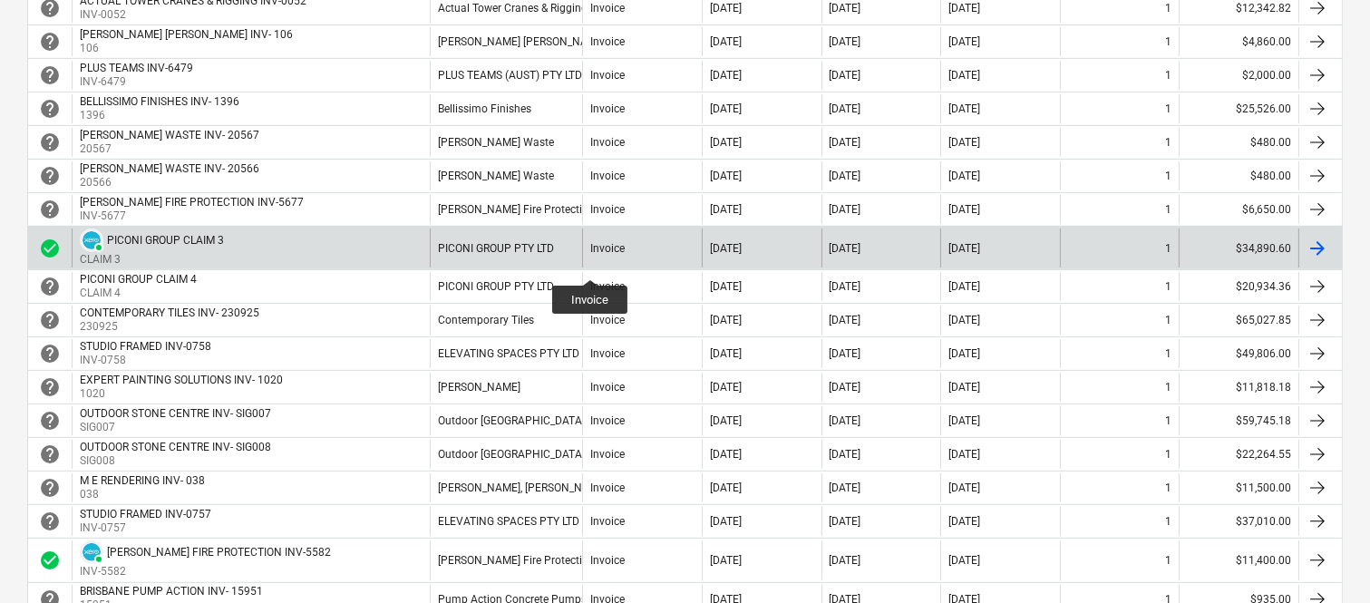
scroll to position [1604, 0]
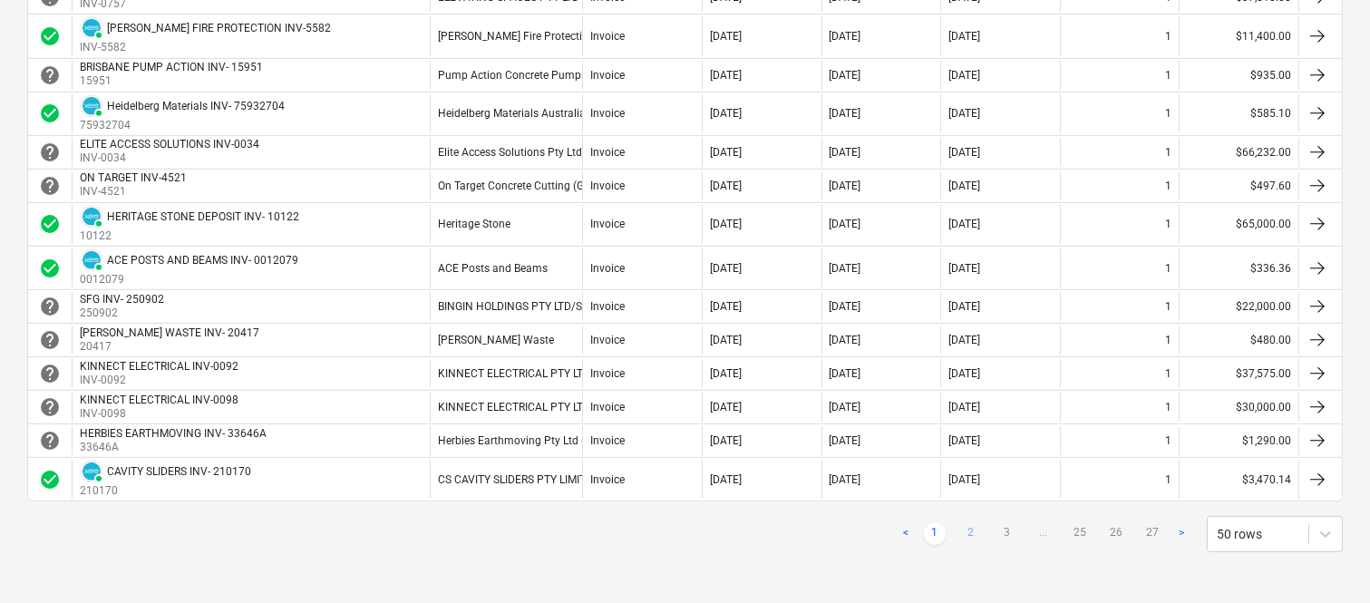
click at [972, 535] on link "2" at bounding box center [972, 534] width 22 height 22
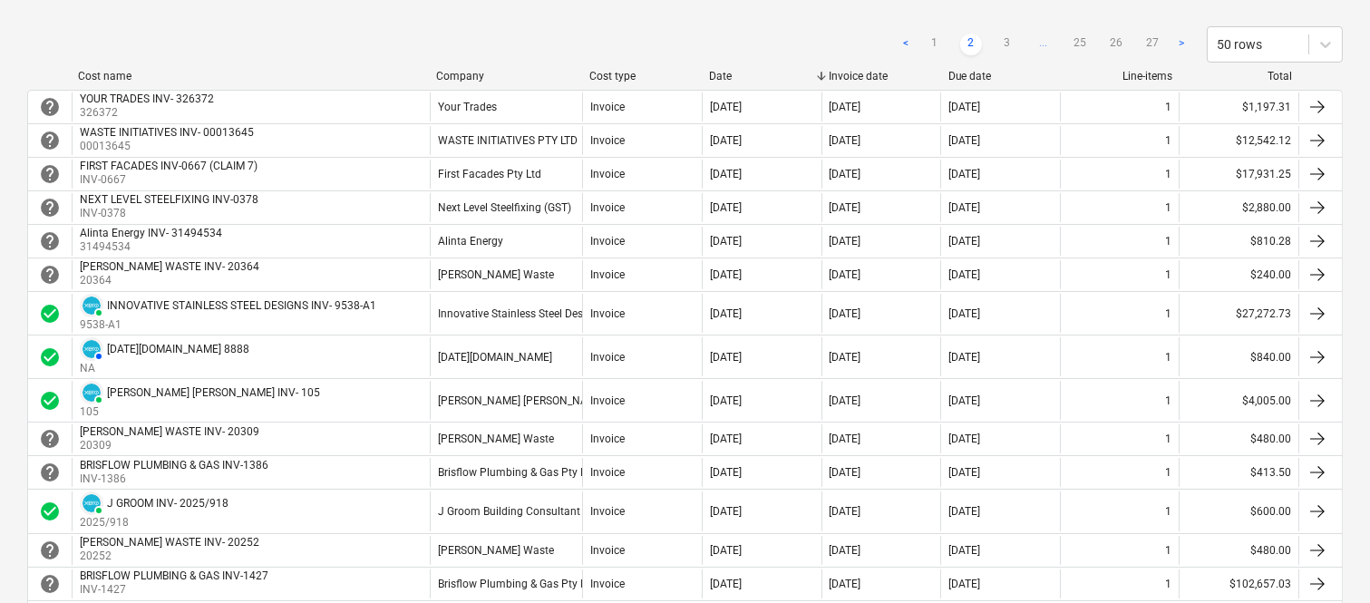
scroll to position [249, 0]
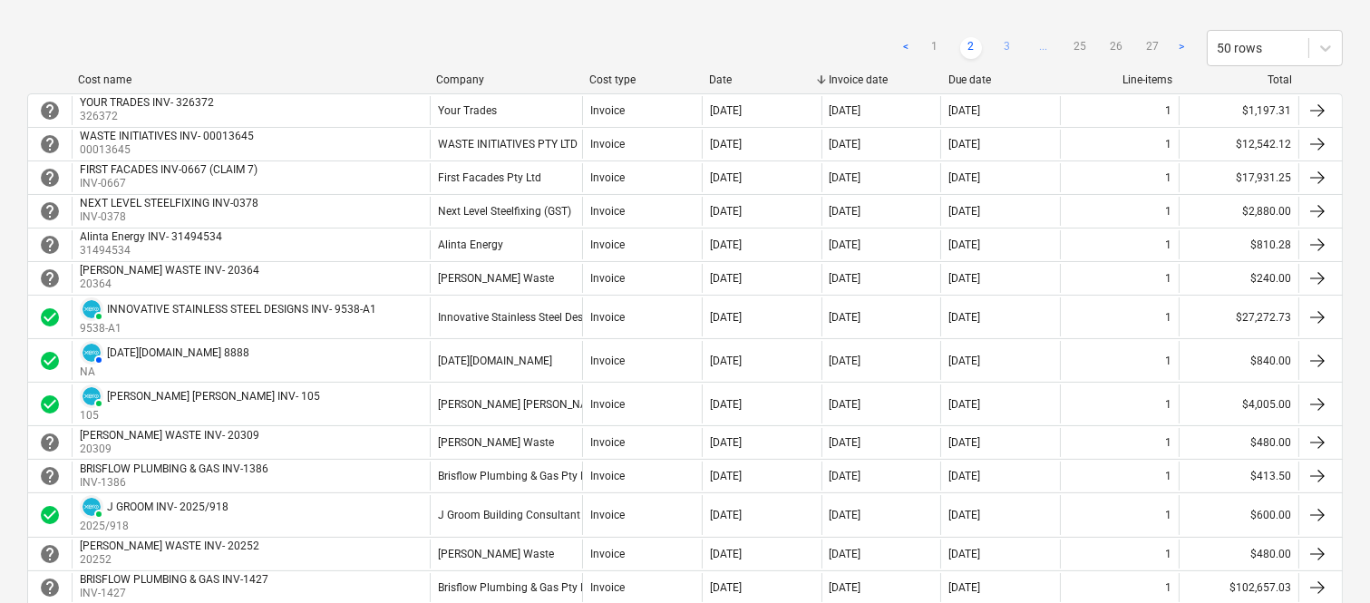
click at [1008, 51] on link "3" at bounding box center [1008, 48] width 22 height 22
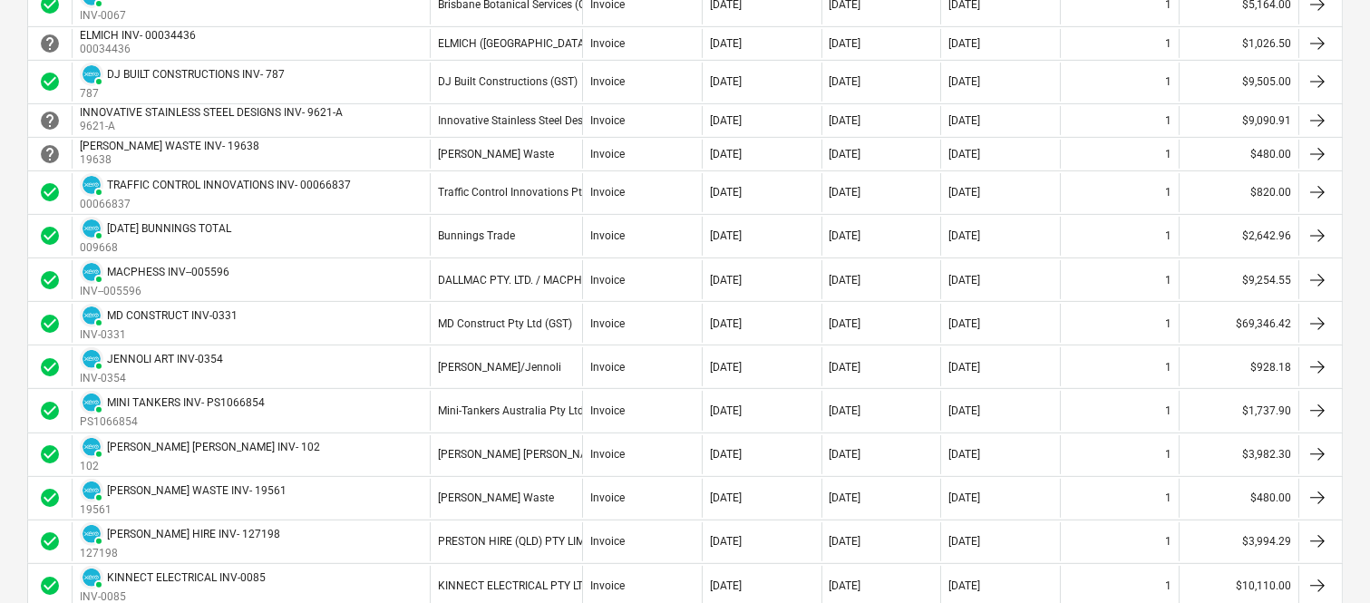
scroll to position [1256, 0]
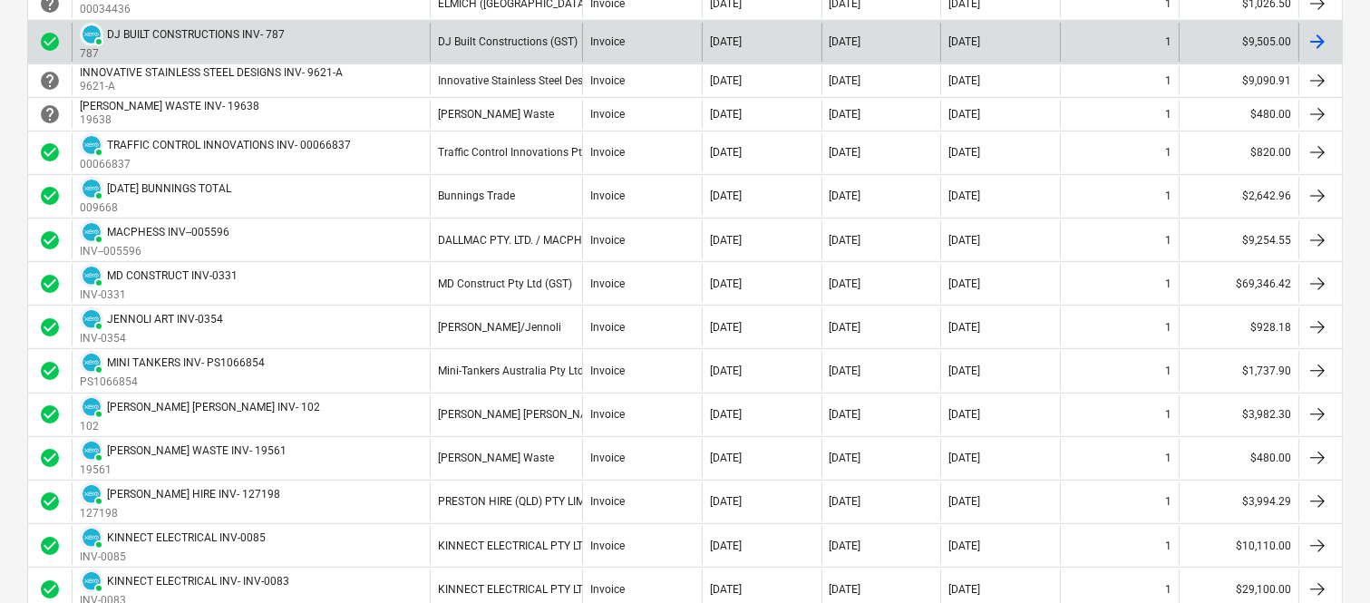
click at [431, 44] on div "DJ Built Constructions (GST)" at bounding box center [506, 42] width 152 height 39
